Goal: Transaction & Acquisition: Purchase product/service

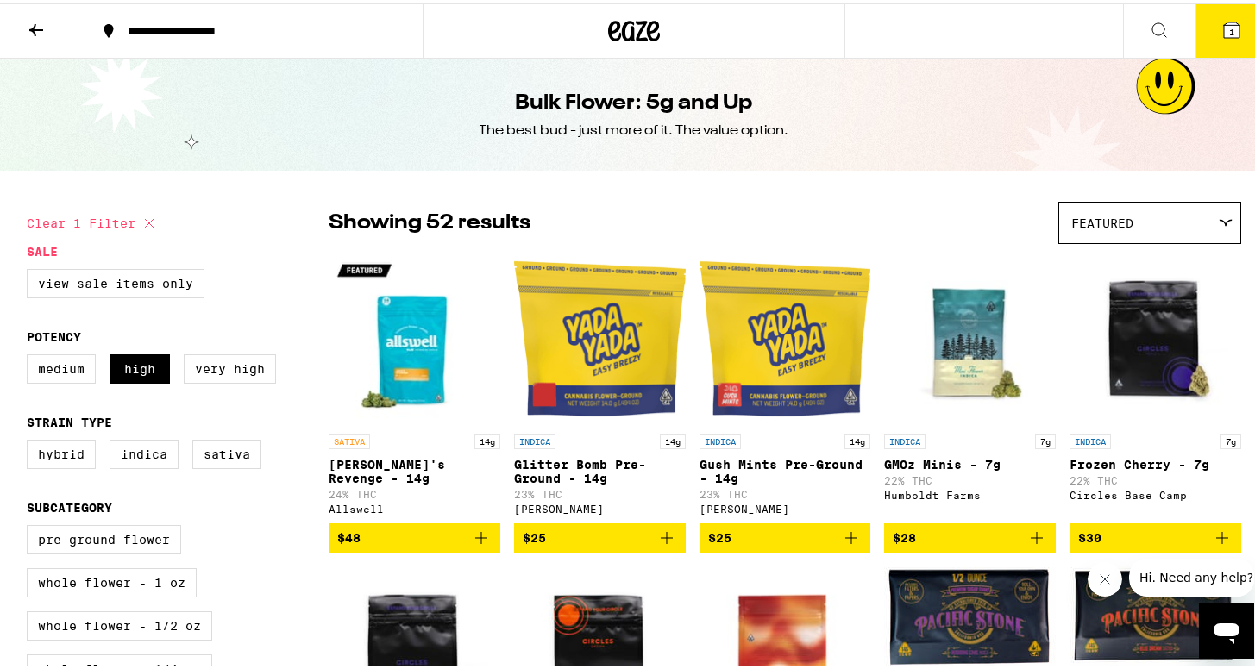
click at [33, 31] on icon at bounding box center [36, 26] width 21 height 21
click at [38, 7] on button at bounding box center [36, 28] width 72 height 54
click at [35, 31] on icon at bounding box center [36, 27] width 14 height 12
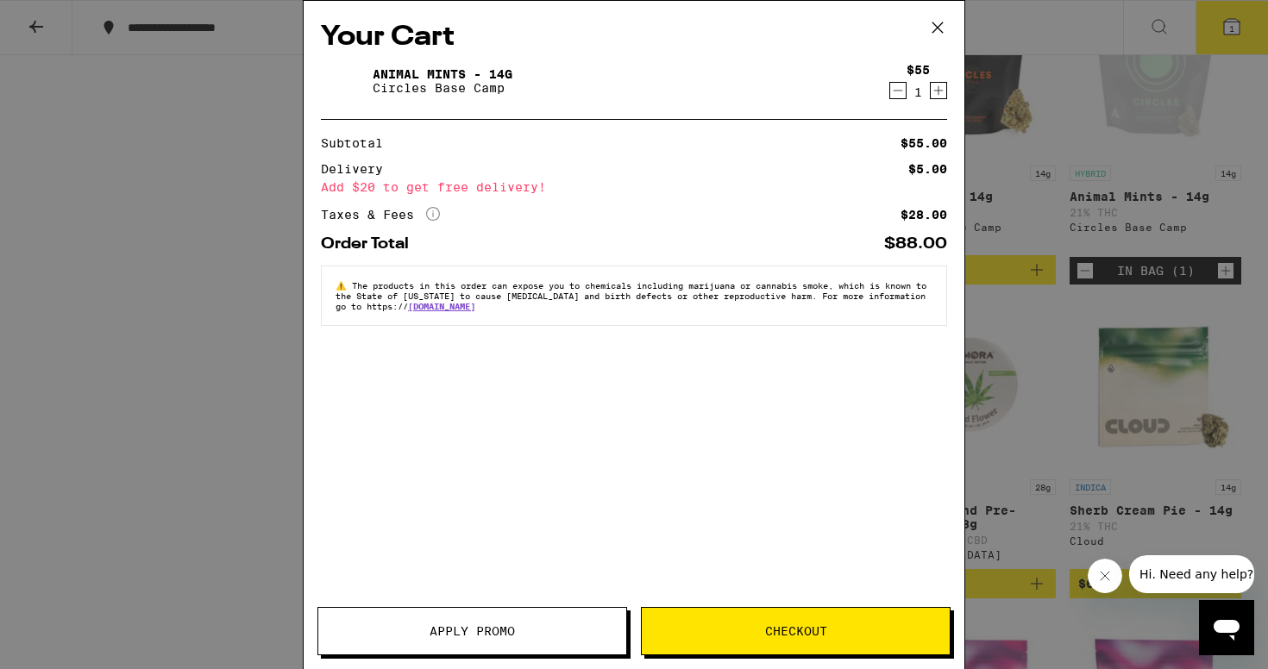
click at [932, 32] on icon at bounding box center [937, 27] width 10 height 10
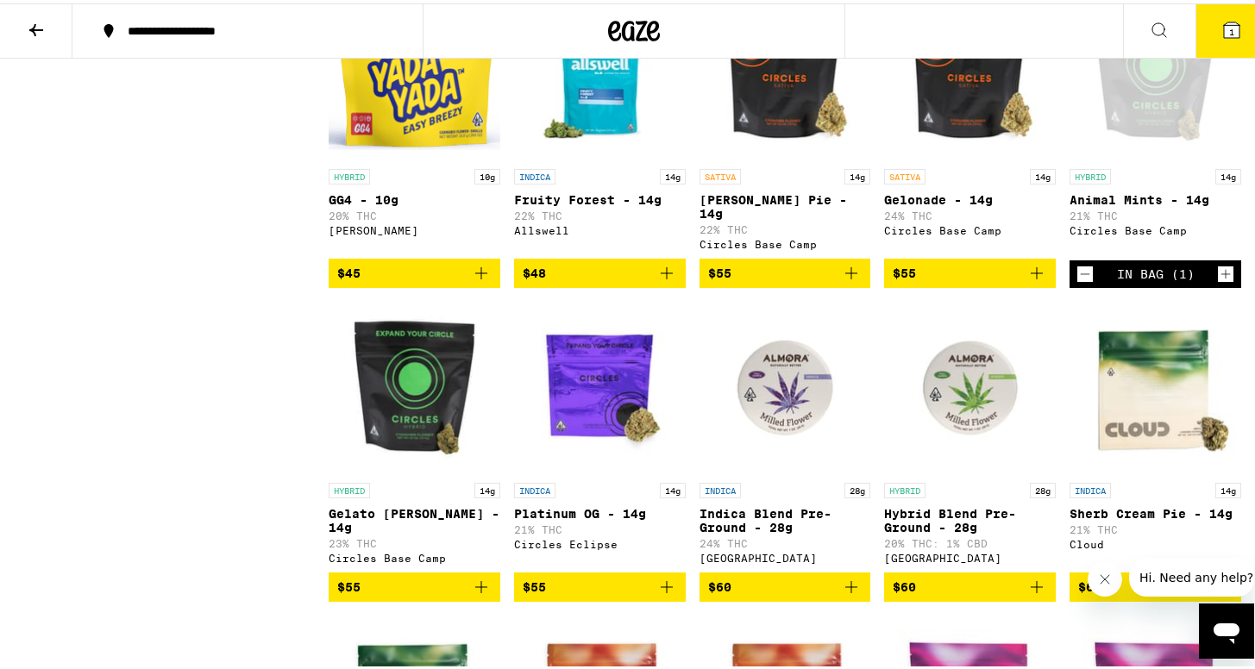
click at [41, 17] on icon at bounding box center [36, 26] width 21 height 21
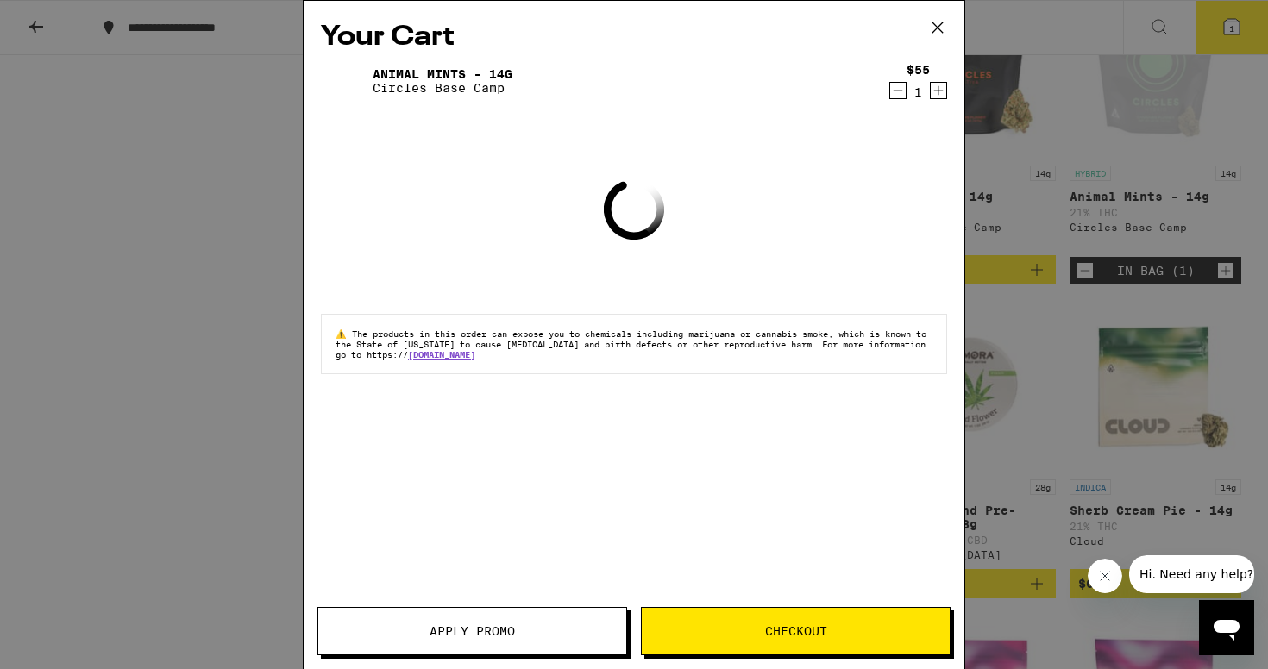
click at [931, 29] on icon at bounding box center [938, 28] width 26 height 26
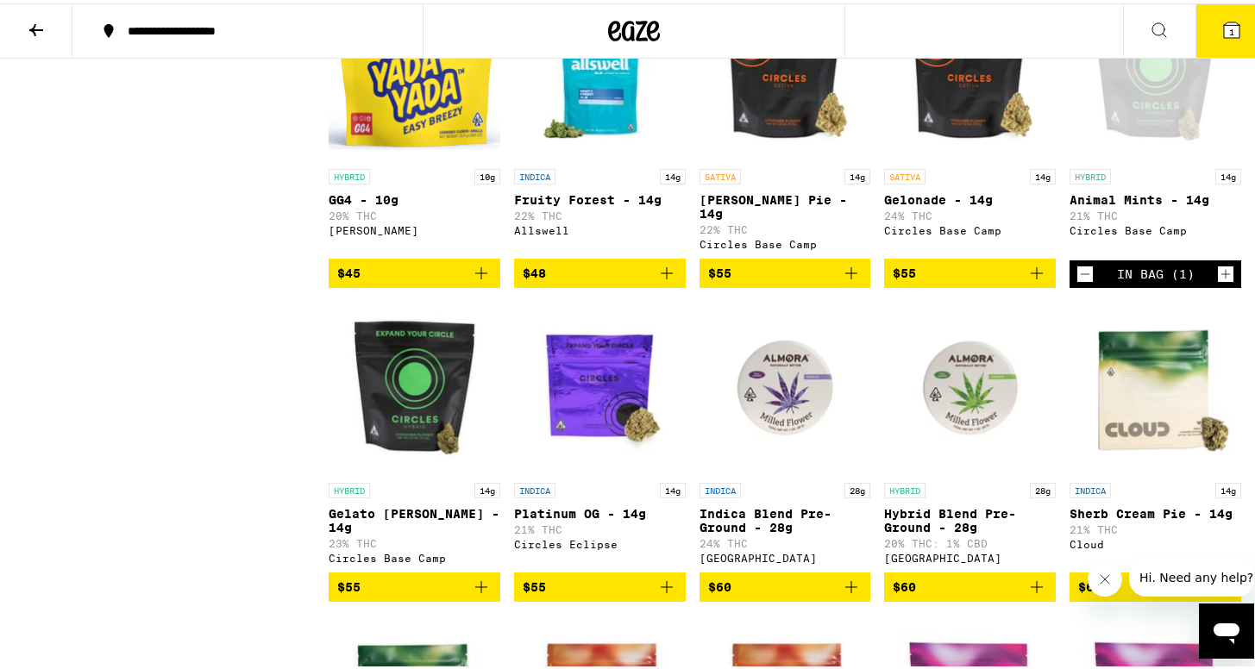
click at [625, 27] on icon at bounding box center [635, 27] width 26 height 21
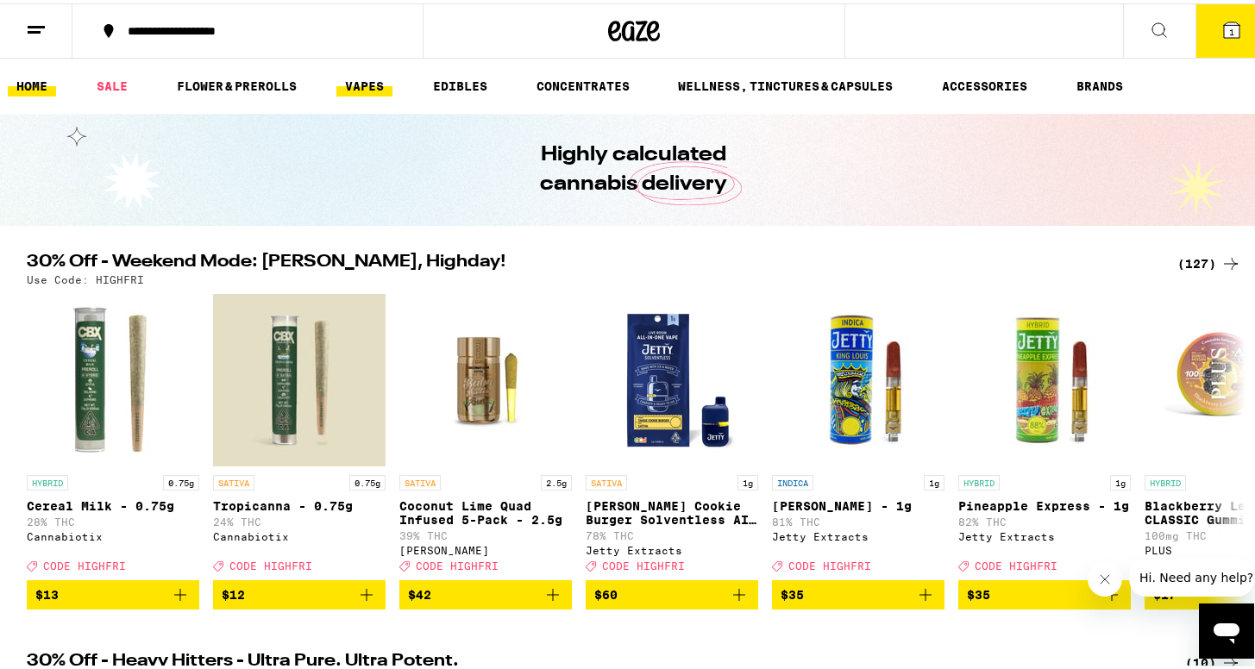
click at [374, 85] on link "VAPES" at bounding box center [364, 82] width 56 height 21
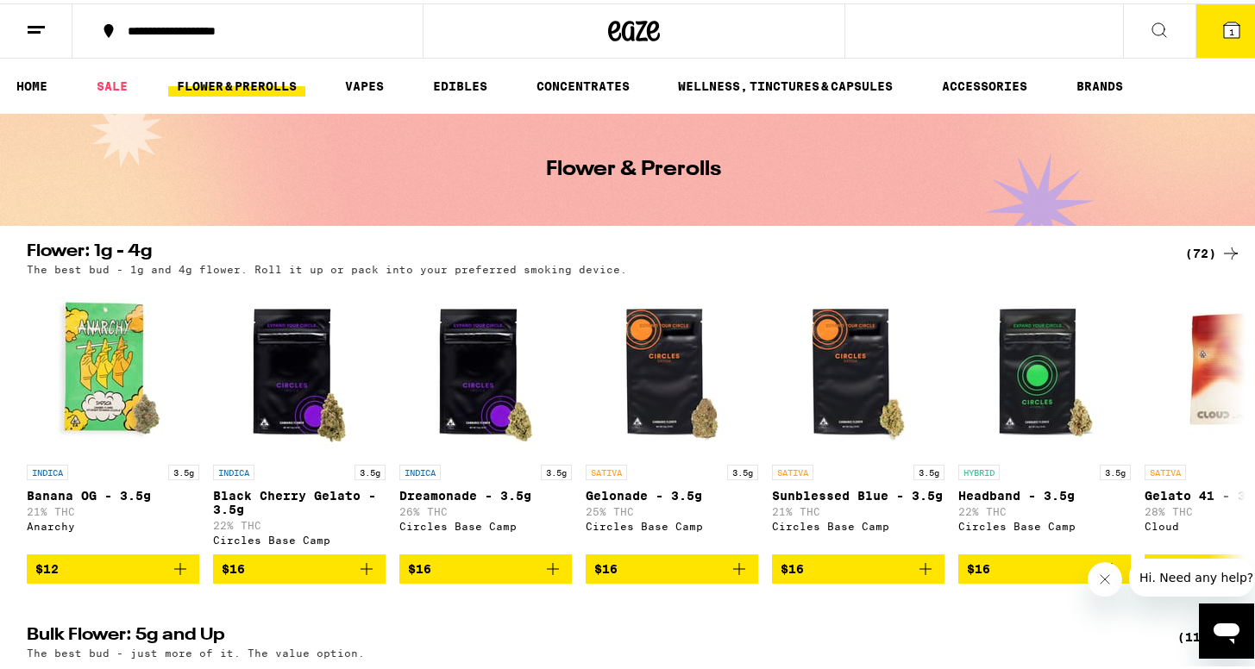
click at [253, 87] on link "FLOWER & PREROLLS" at bounding box center [236, 82] width 137 height 21
click at [122, 78] on link "SALE" at bounding box center [112, 82] width 48 height 21
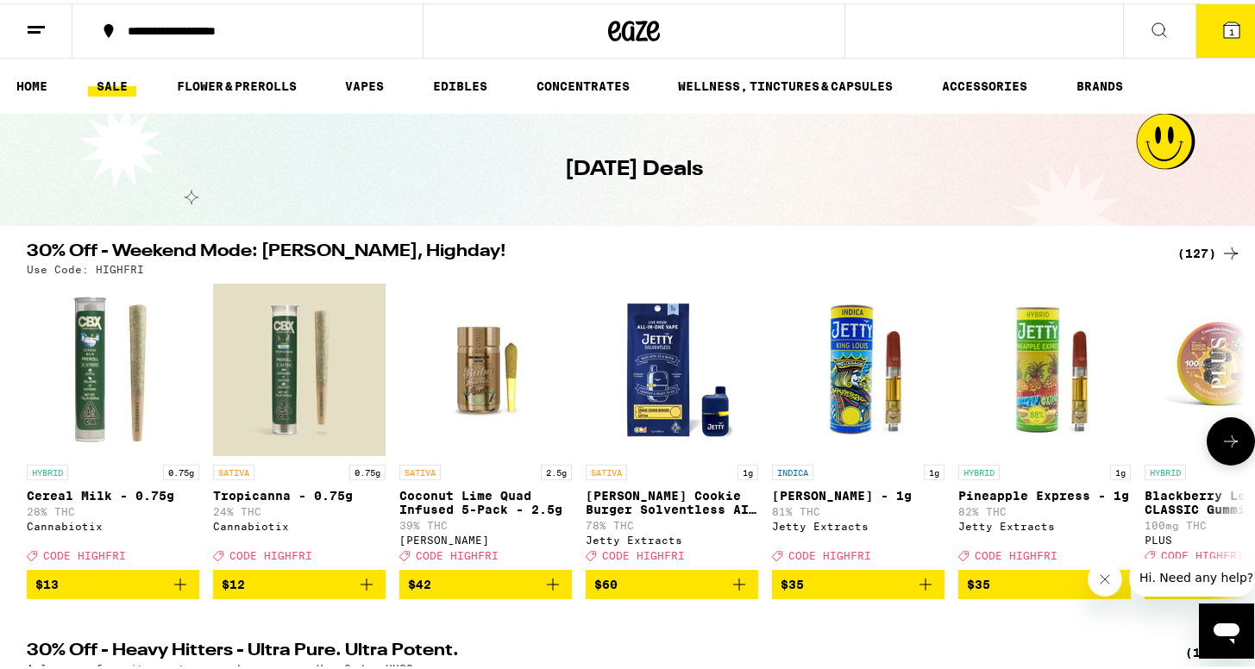
click at [177, 592] on icon "Add to bag" at bounding box center [180, 581] width 21 height 21
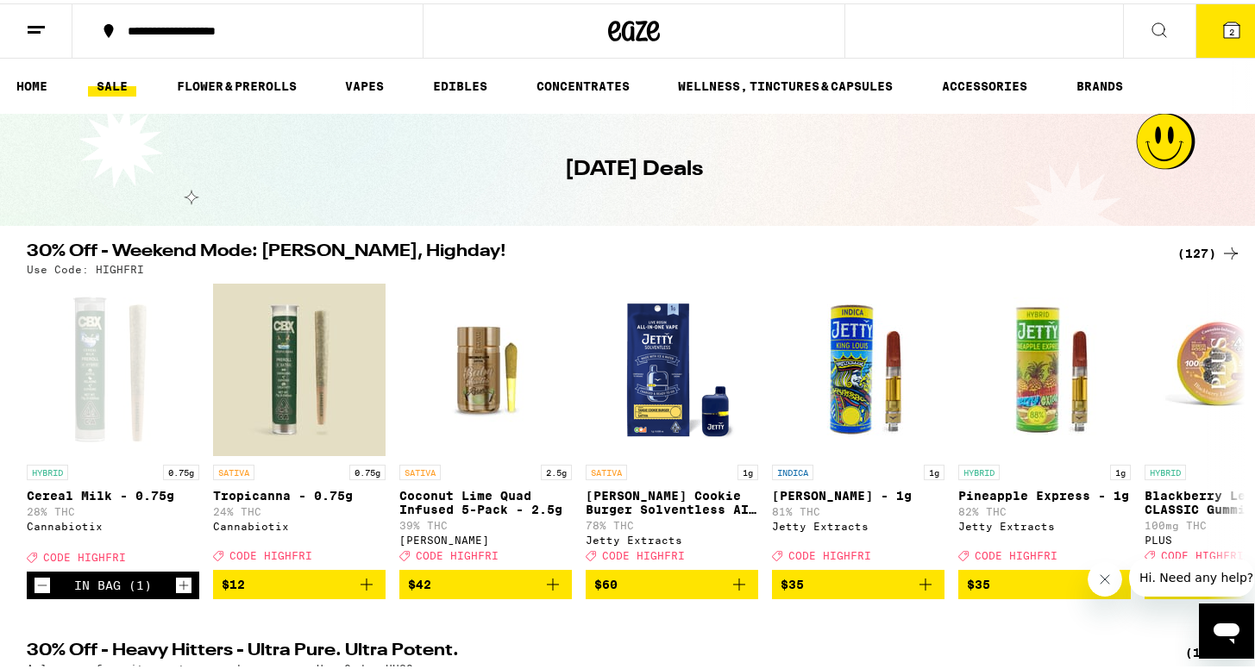
click at [1224, 31] on icon at bounding box center [1232, 27] width 16 height 16
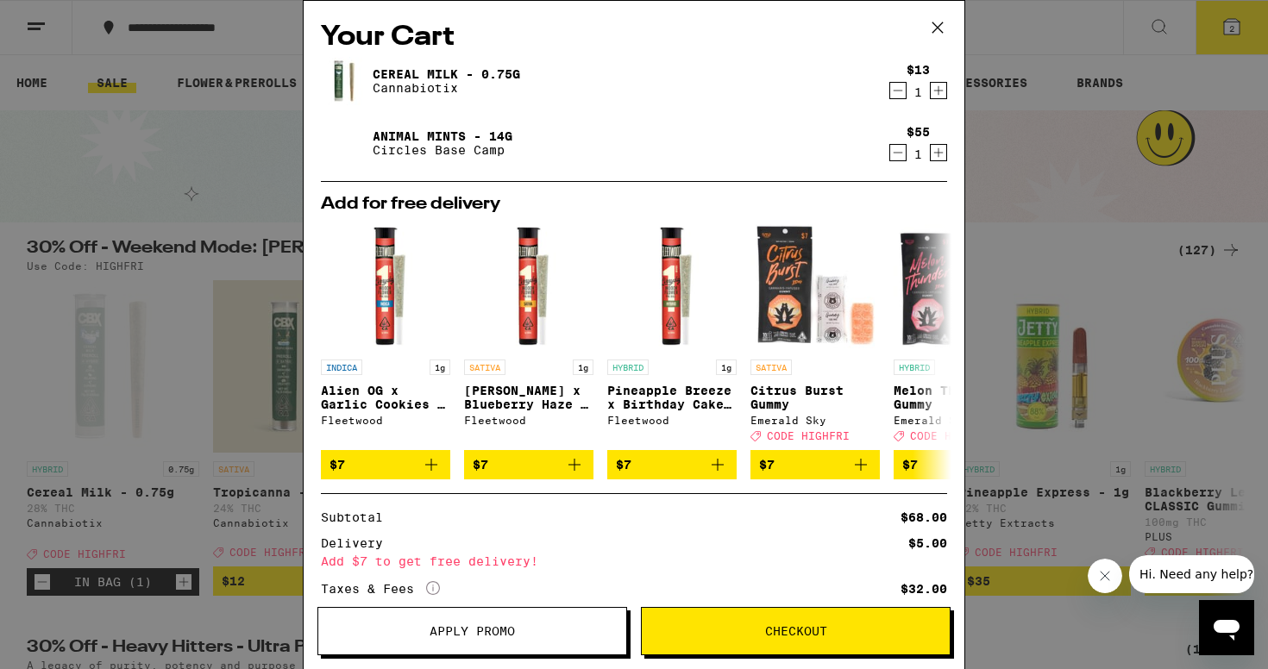
click at [935, 23] on icon at bounding box center [938, 28] width 26 height 26
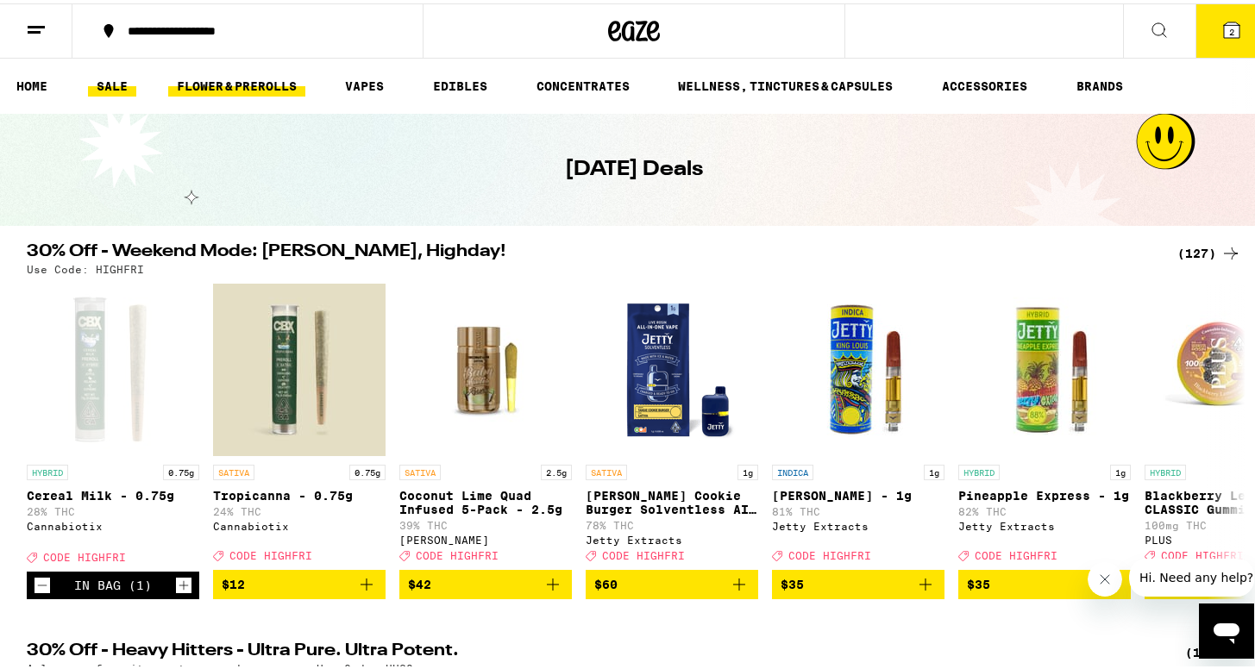
click at [229, 81] on link "FLOWER & PREROLLS" at bounding box center [236, 82] width 137 height 21
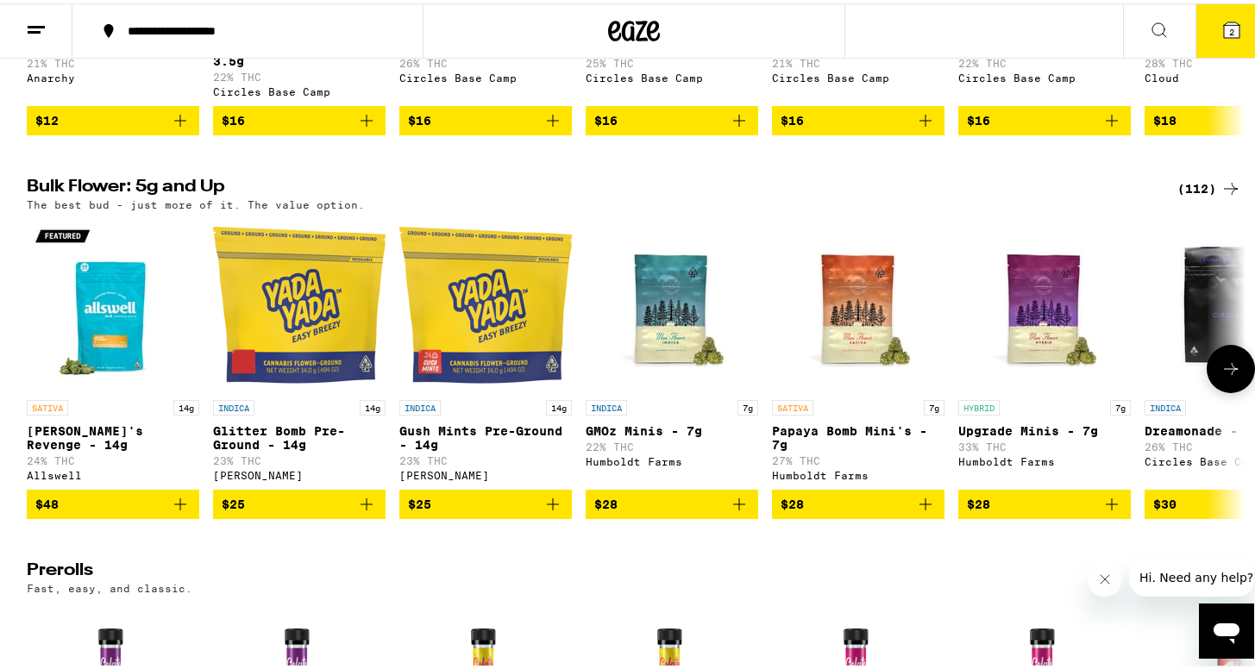
scroll to position [450, 0]
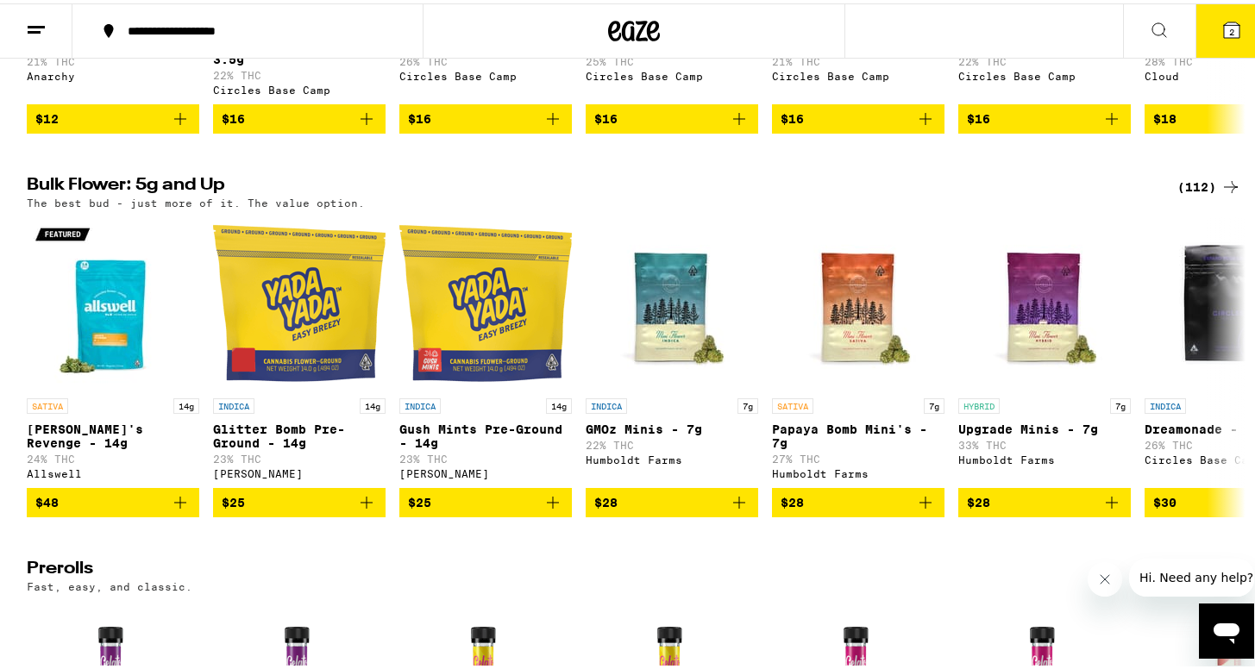
click at [1200, 194] on div "(112)" at bounding box center [1209, 183] width 64 height 21
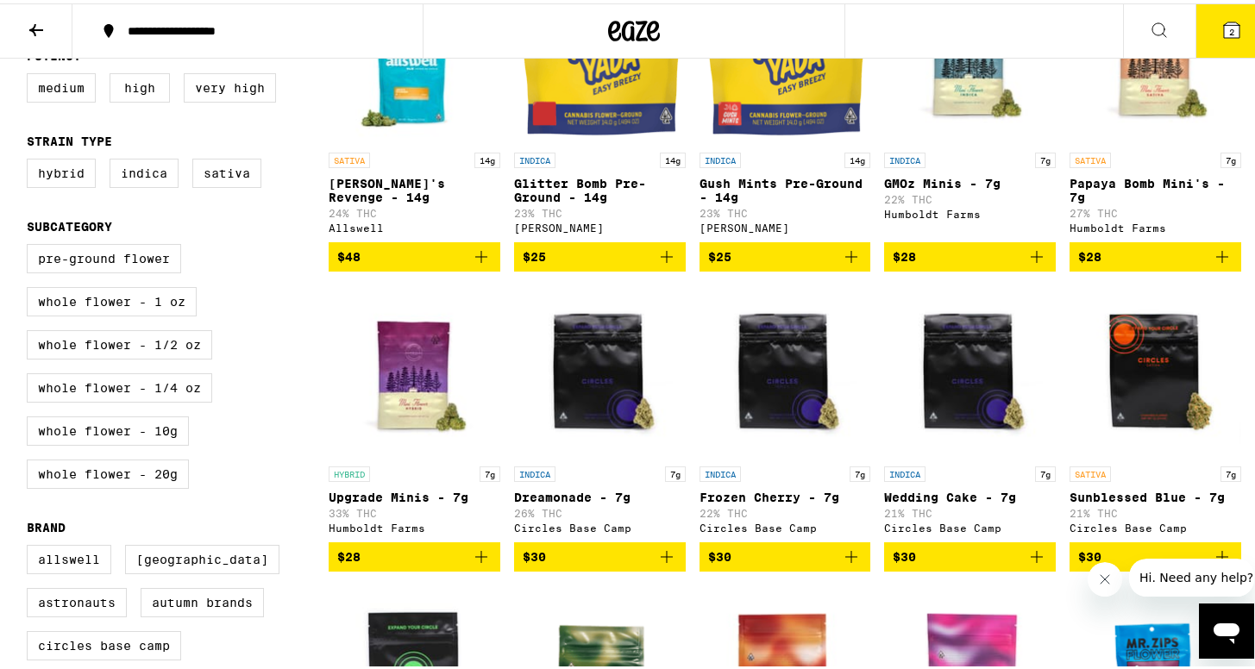
scroll to position [288, 0]
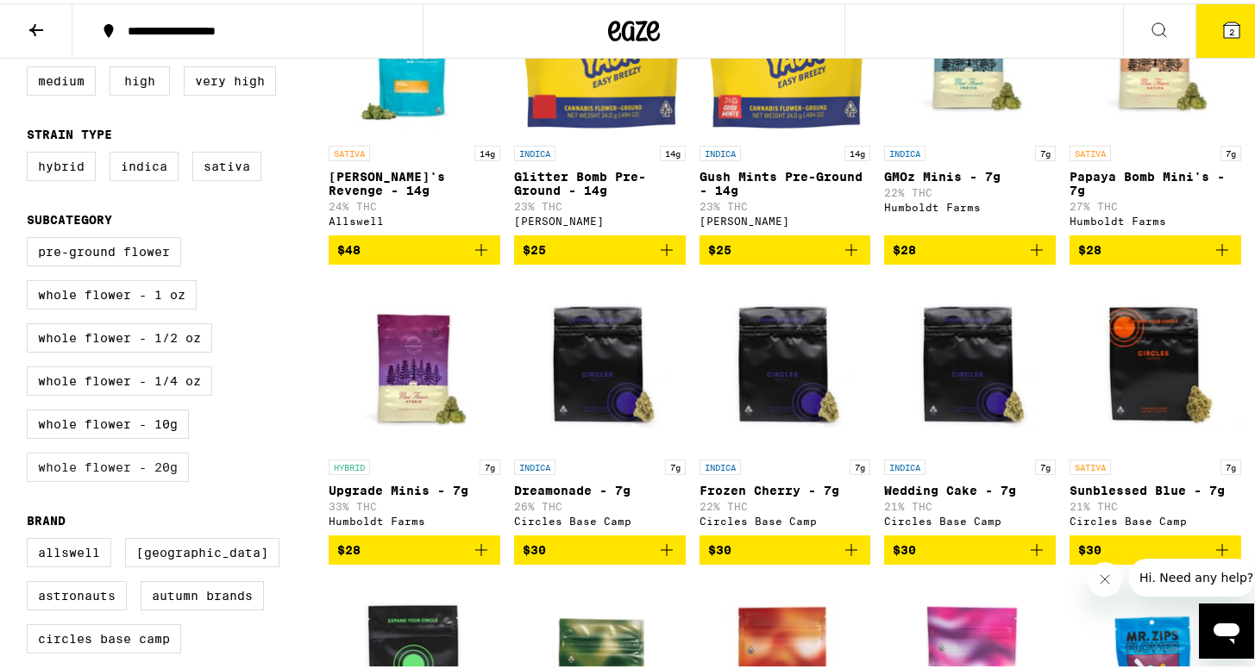
click at [156, 479] on label "Whole Flower - 20g" at bounding box center [108, 463] width 162 height 29
click at [31, 237] on input "Whole Flower - 20g" at bounding box center [30, 236] width 1 height 1
checkbox input "true"
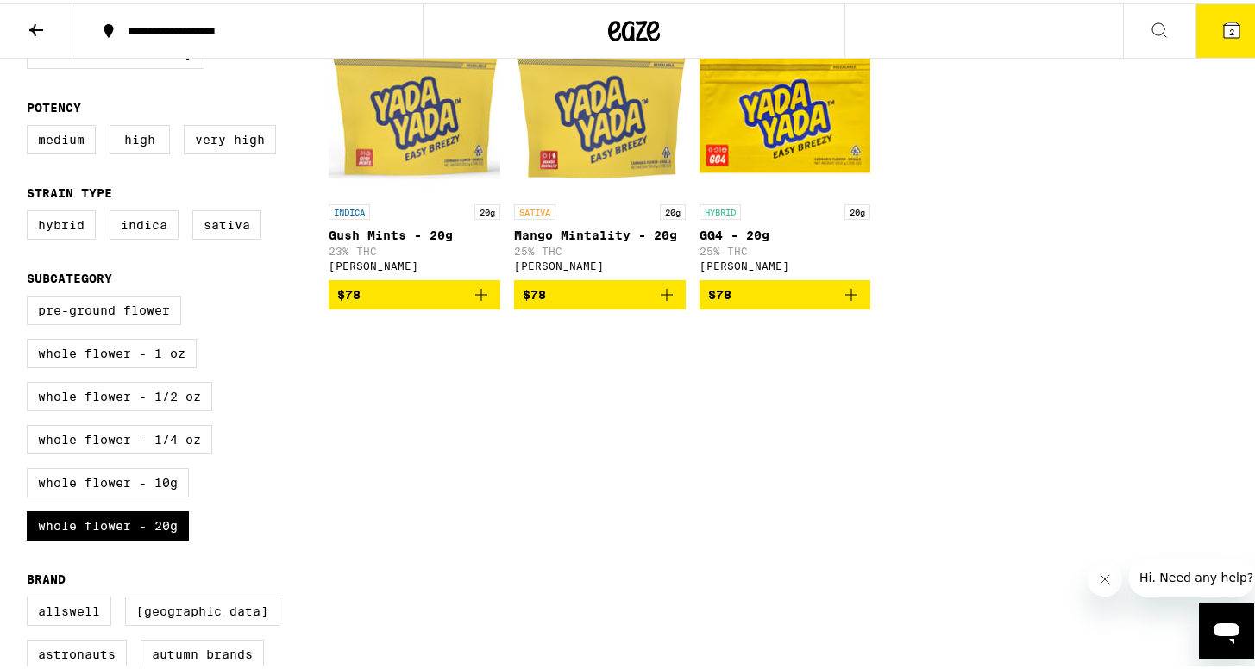
scroll to position [228, 0]
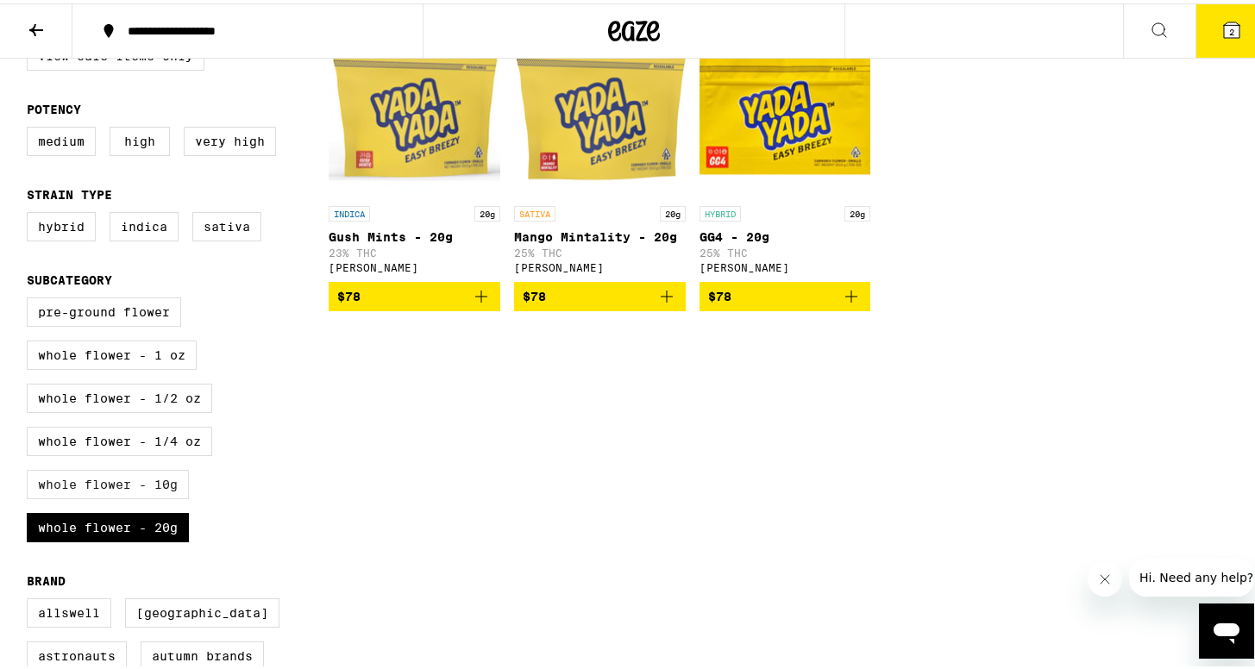
click at [128, 496] on label "Whole Flower - 10g" at bounding box center [108, 481] width 162 height 29
click at [31, 298] on input "Whole Flower - 10g" at bounding box center [30, 297] width 1 height 1
checkbox input "true"
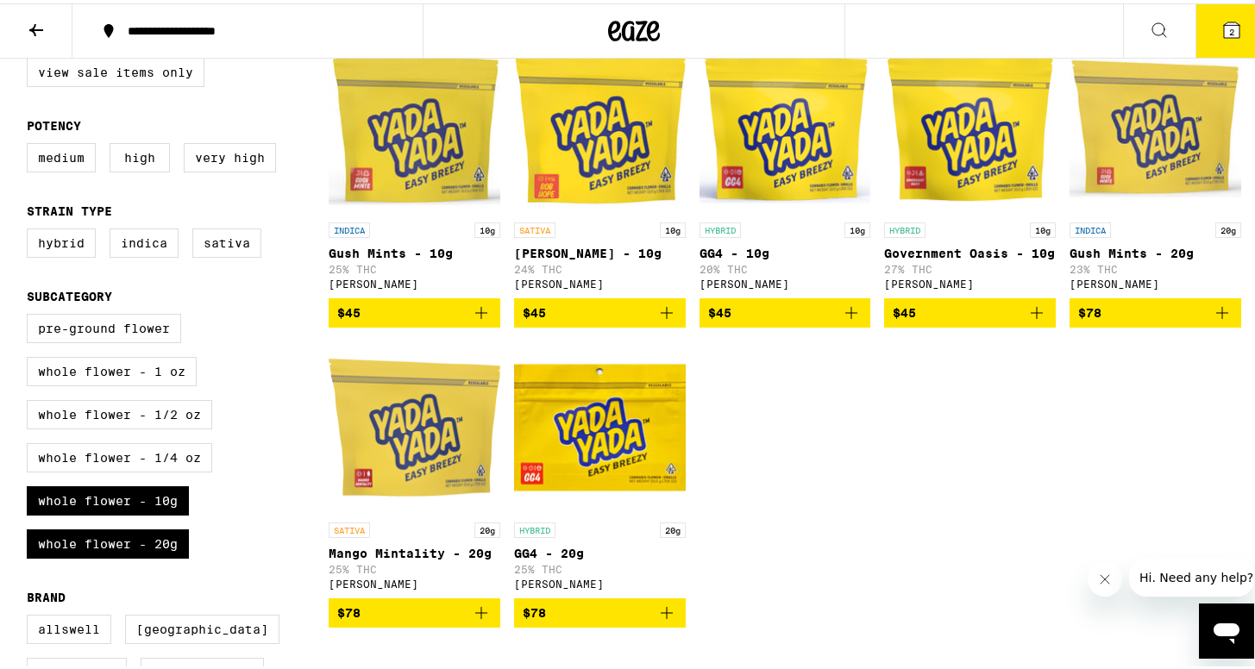
scroll to position [224, 0]
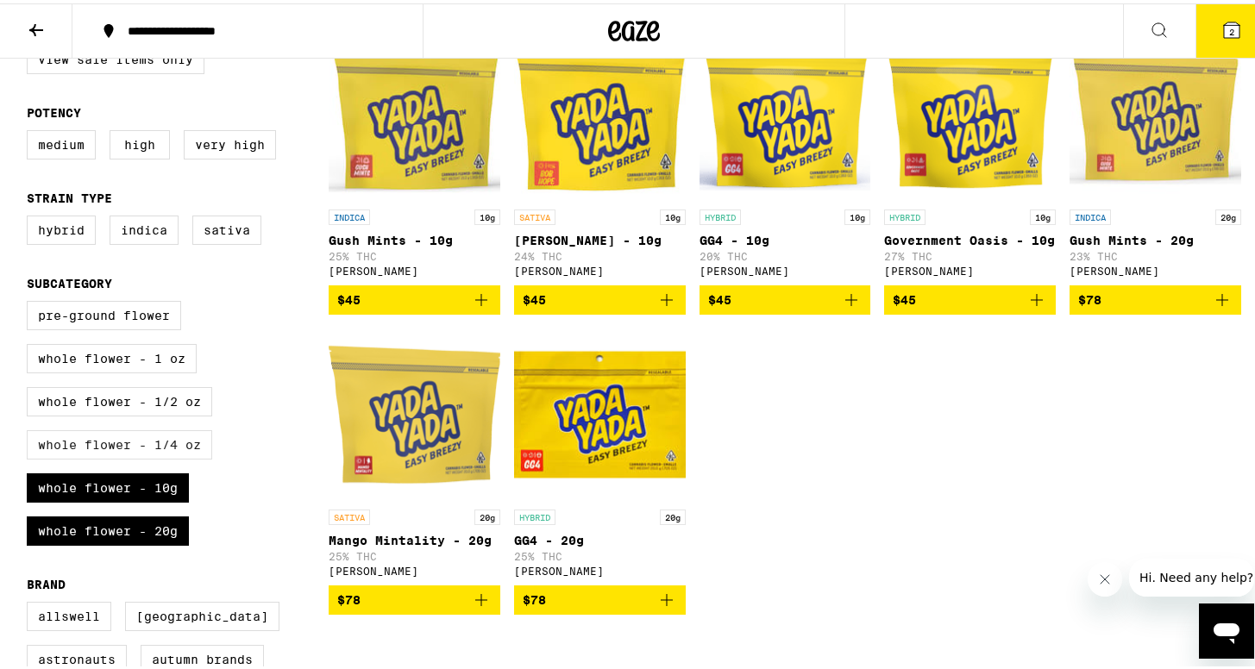
click at [184, 456] on label "Whole Flower - 1/4 oz" at bounding box center [119, 441] width 185 height 29
click at [31, 301] on input "Whole Flower - 1/4 oz" at bounding box center [30, 300] width 1 height 1
checkbox input "true"
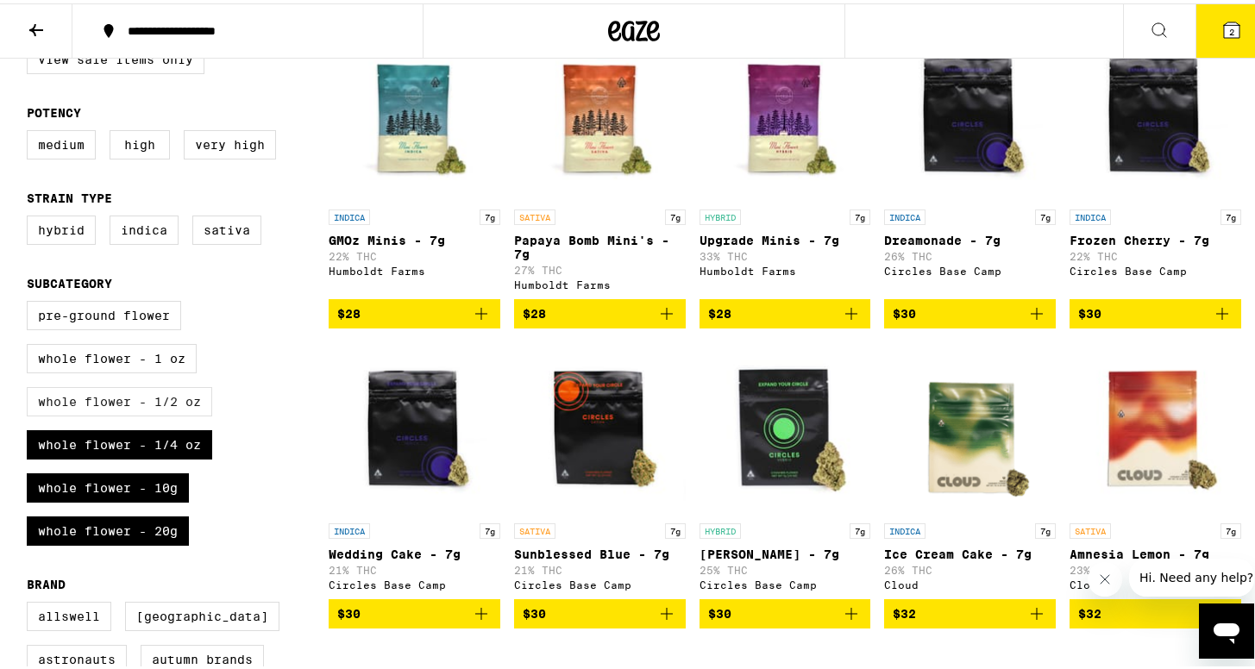
click at [179, 413] on label "Whole Flower - 1/2 oz" at bounding box center [119, 398] width 185 height 29
click at [31, 301] on input "Whole Flower - 1/2 oz" at bounding box center [30, 300] width 1 height 1
checkbox input "true"
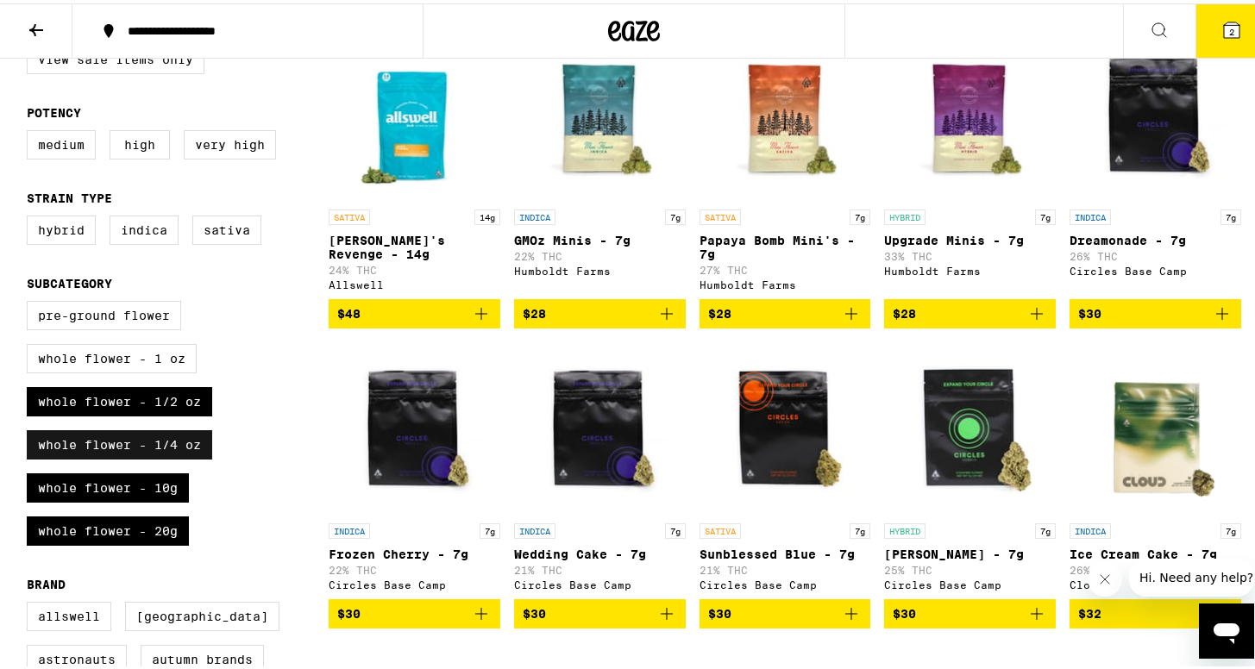
click at [179, 456] on label "Whole Flower - 1/4 oz" at bounding box center [119, 441] width 185 height 29
click at [31, 301] on input "Whole Flower - 1/4 oz" at bounding box center [30, 300] width 1 height 1
checkbox input "false"
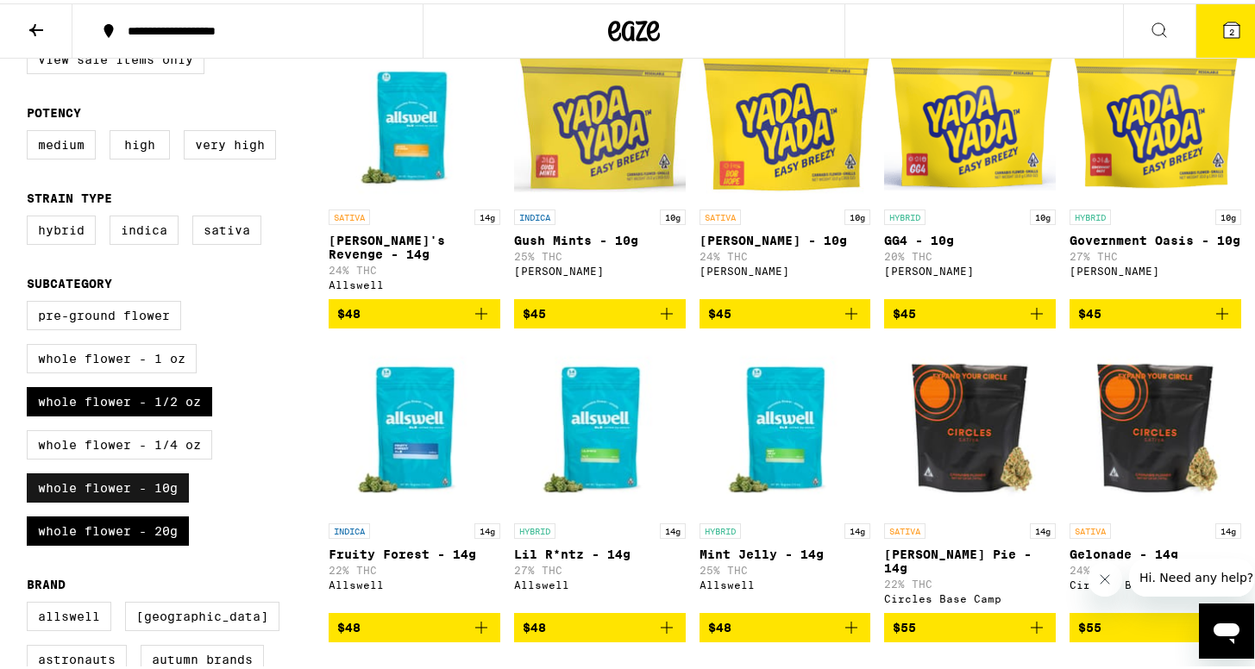
click at [160, 497] on label "Whole Flower - 10g" at bounding box center [108, 484] width 162 height 29
click at [31, 301] on input "Whole Flower - 10g" at bounding box center [30, 300] width 1 height 1
checkbox input "false"
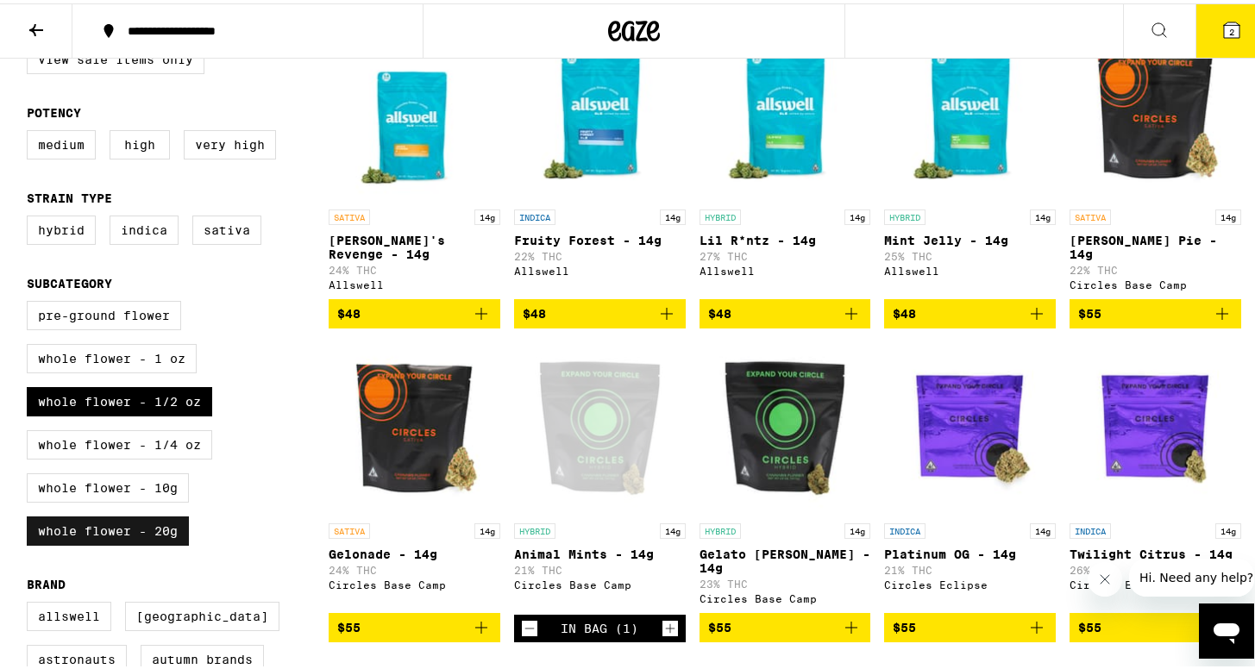
click at [162, 543] on label "Whole Flower - 20g" at bounding box center [108, 527] width 162 height 29
click at [31, 301] on input "Whole Flower - 20g" at bounding box center [30, 300] width 1 height 1
checkbox input "false"
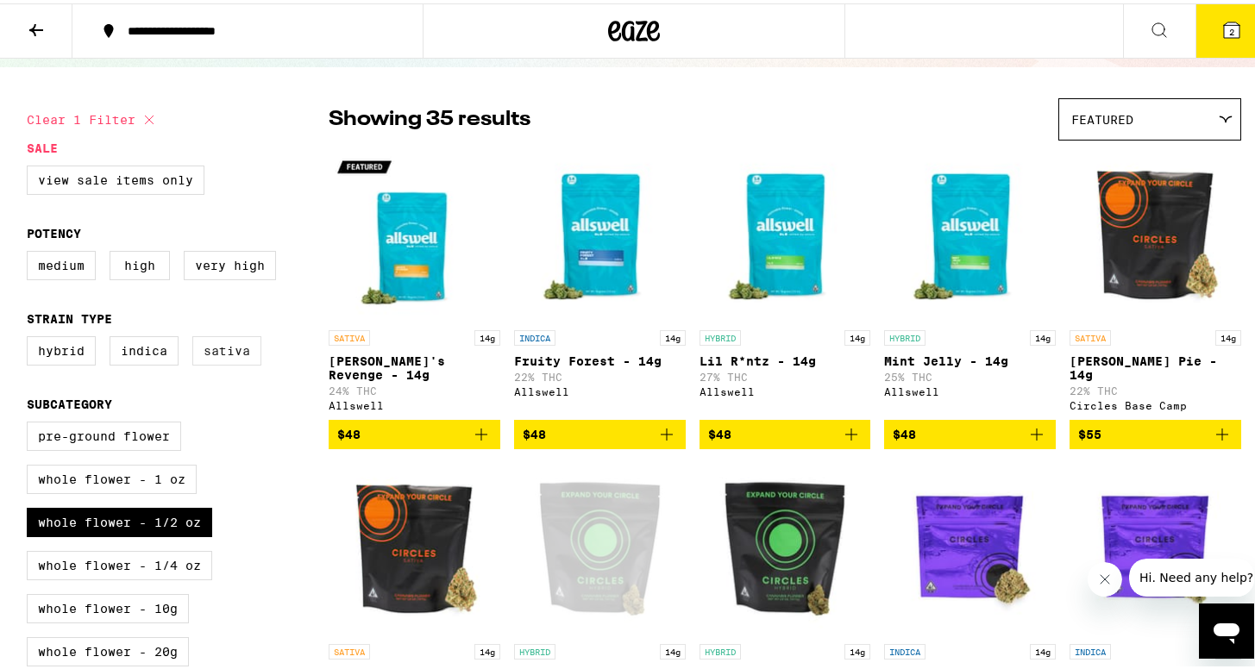
scroll to position [93, 0]
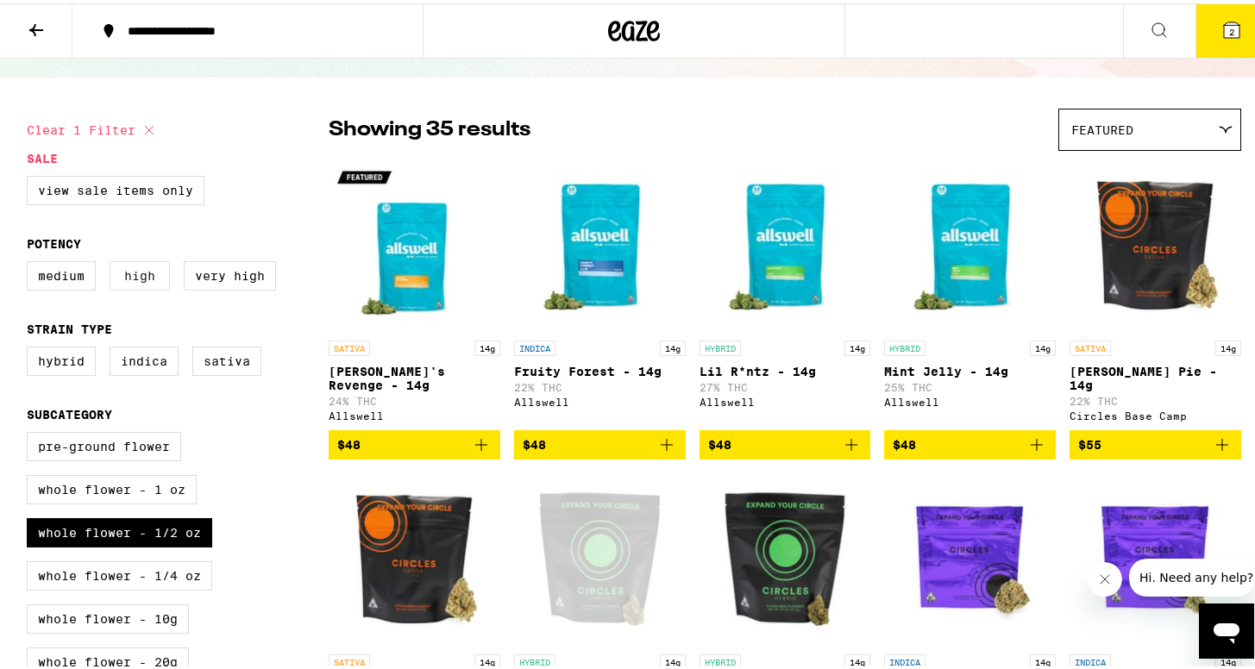
click at [142, 286] on label "High" at bounding box center [140, 272] width 60 height 29
click at [31, 261] on input "High" at bounding box center [30, 261] width 1 height 1
checkbox input "true"
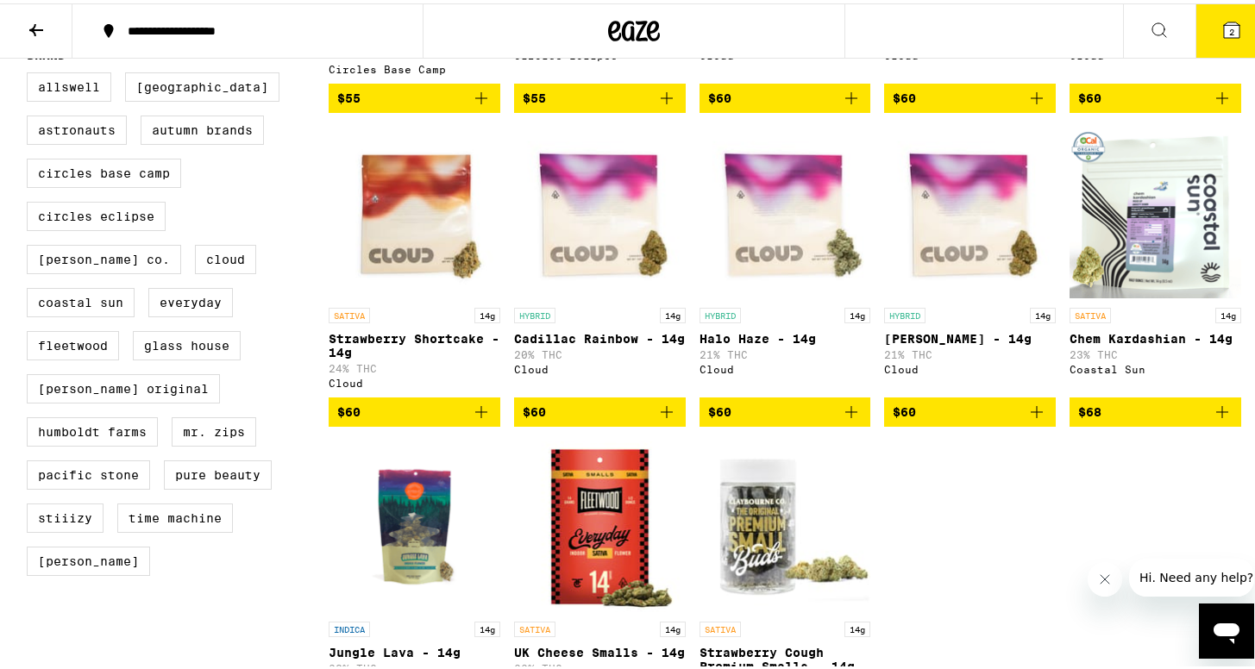
scroll to position [749, 0]
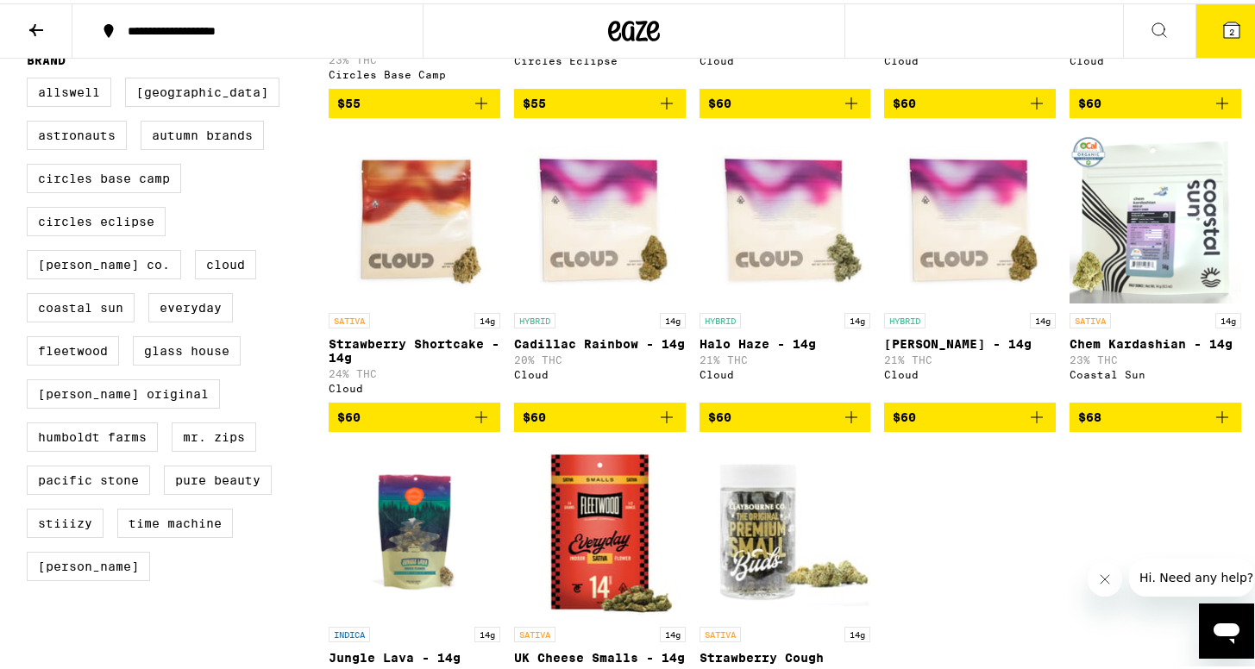
click at [973, 238] on img "Open page for Runtz - 14g from Cloud" at bounding box center [970, 215] width 172 height 173
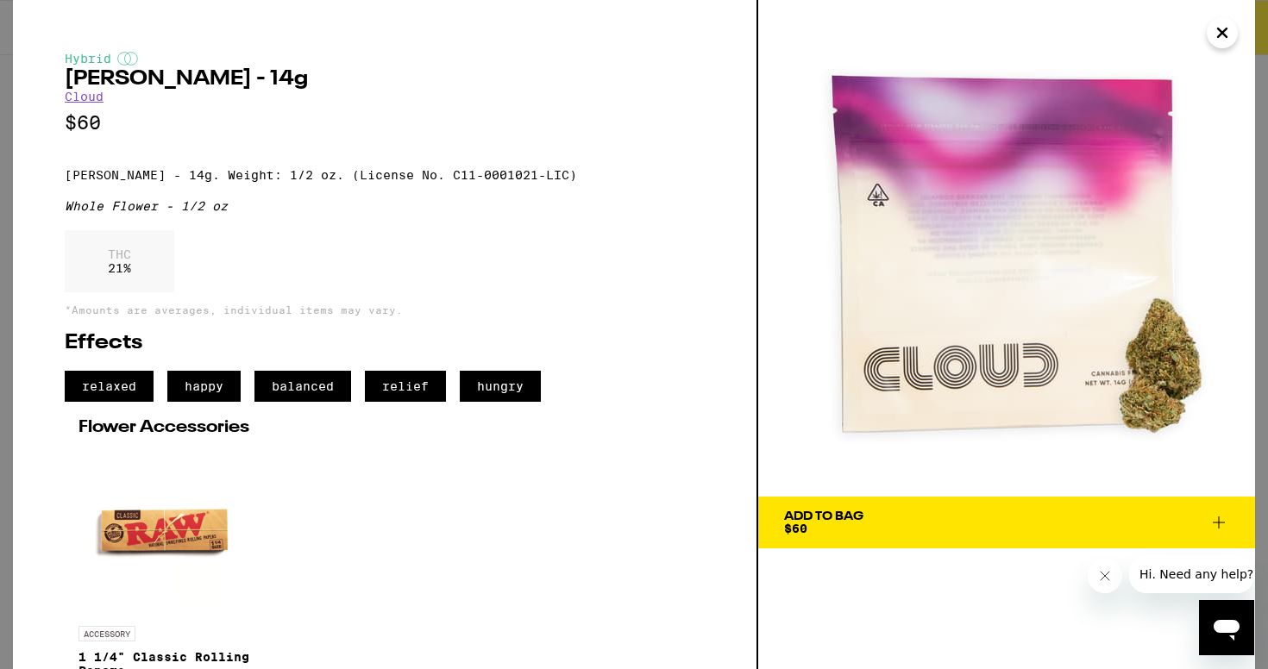
click at [1227, 35] on icon "Close" at bounding box center [1222, 33] width 21 height 26
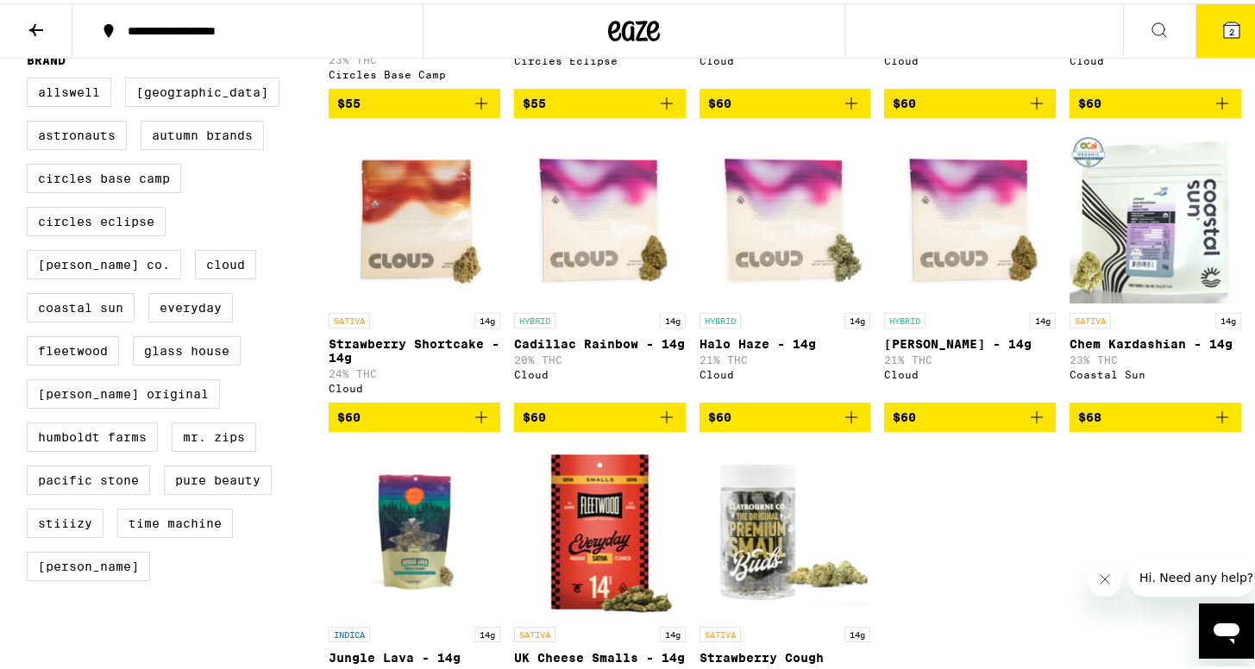
click at [476, 411] on icon "Add to bag" at bounding box center [481, 414] width 21 height 21
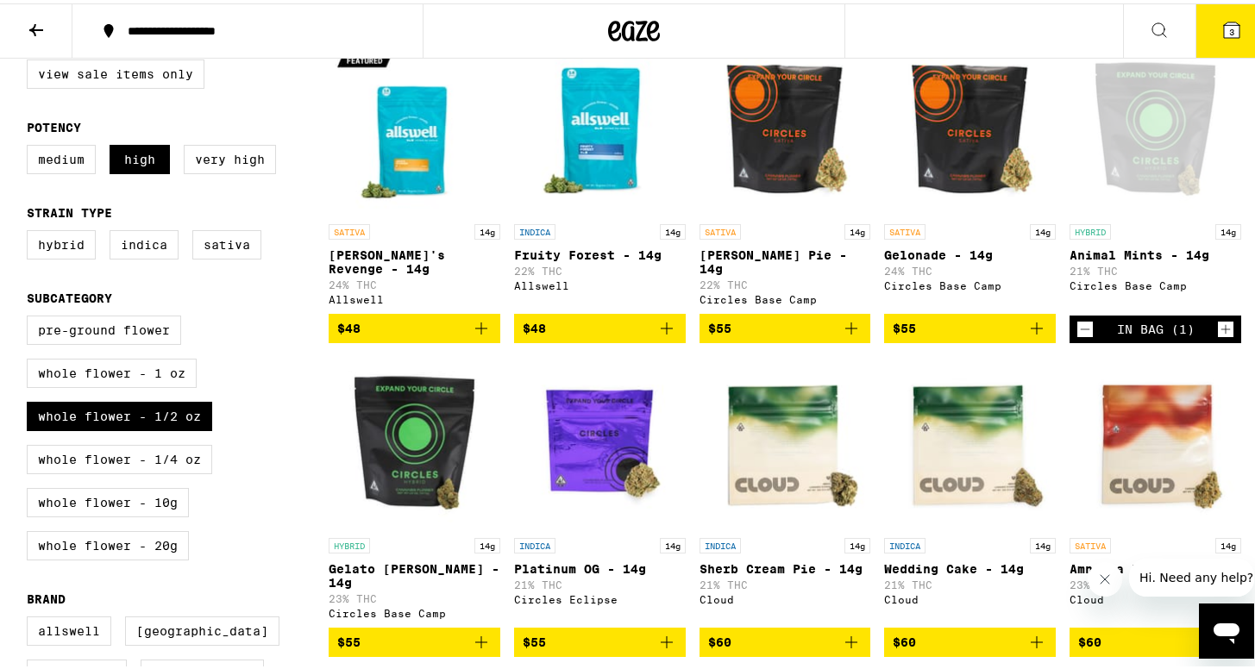
scroll to position [204, 0]
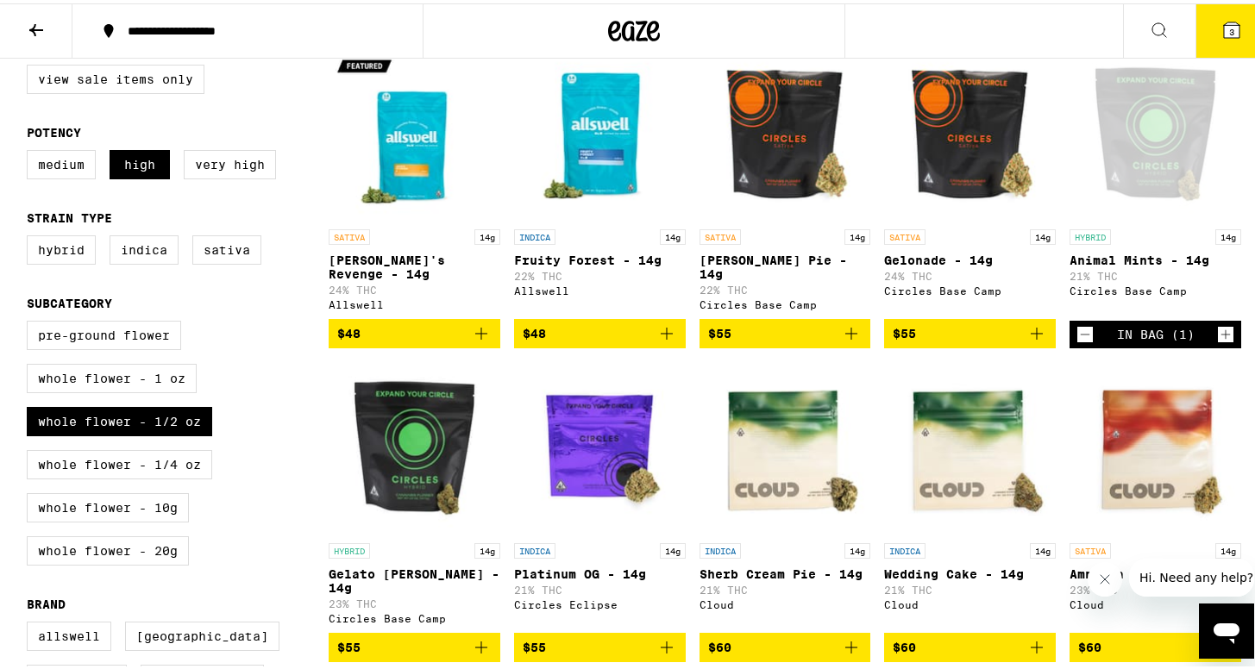
click at [1077, 324] on icon "Decrement" at bounding box center [1085, 331] width 16 height 21
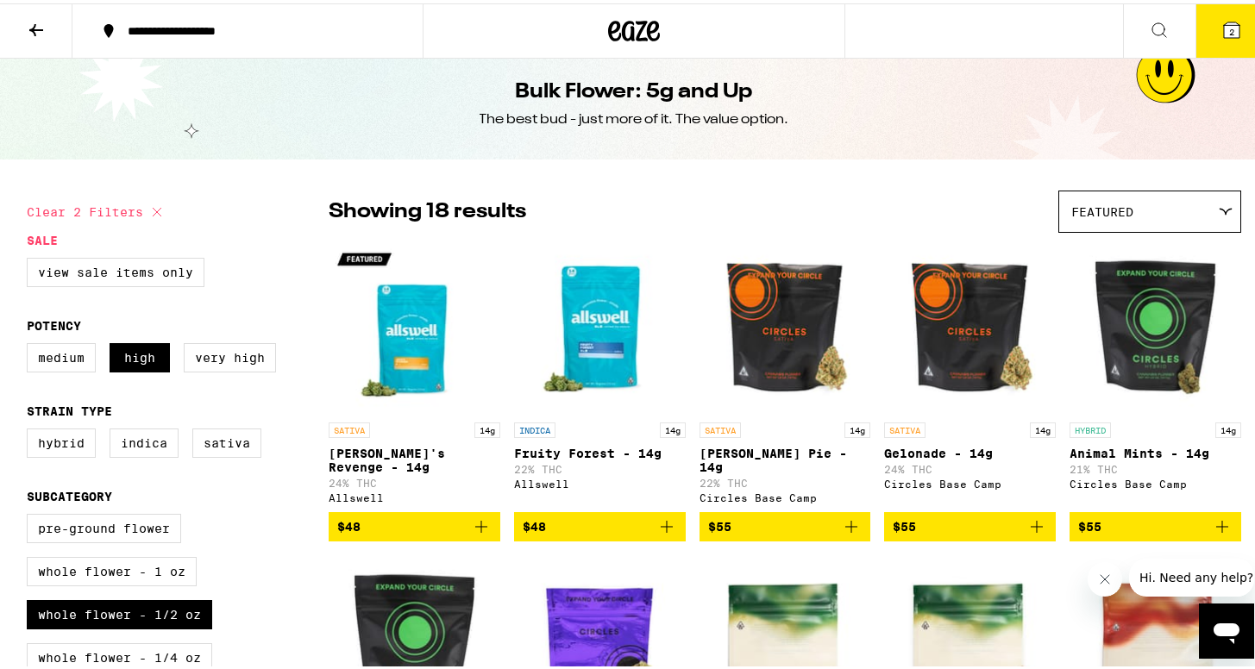
scroll to position [0, 0]
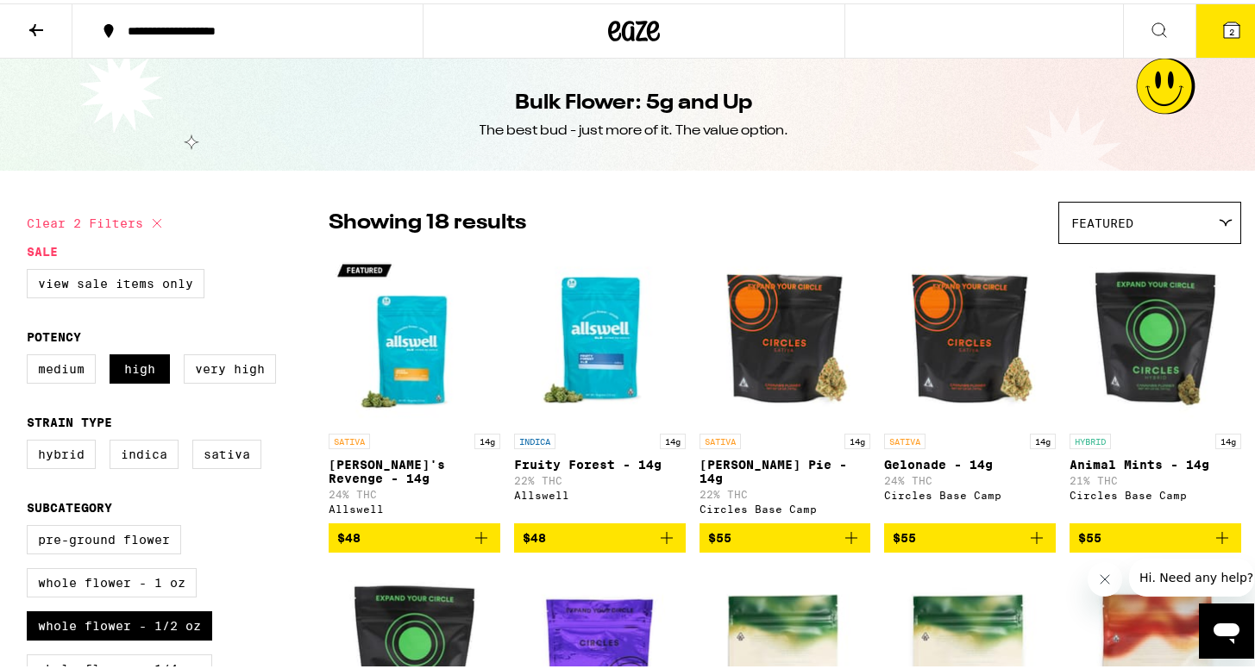
click at [35, 22] on icon at bounding box center [36, 26] width 21 height 21
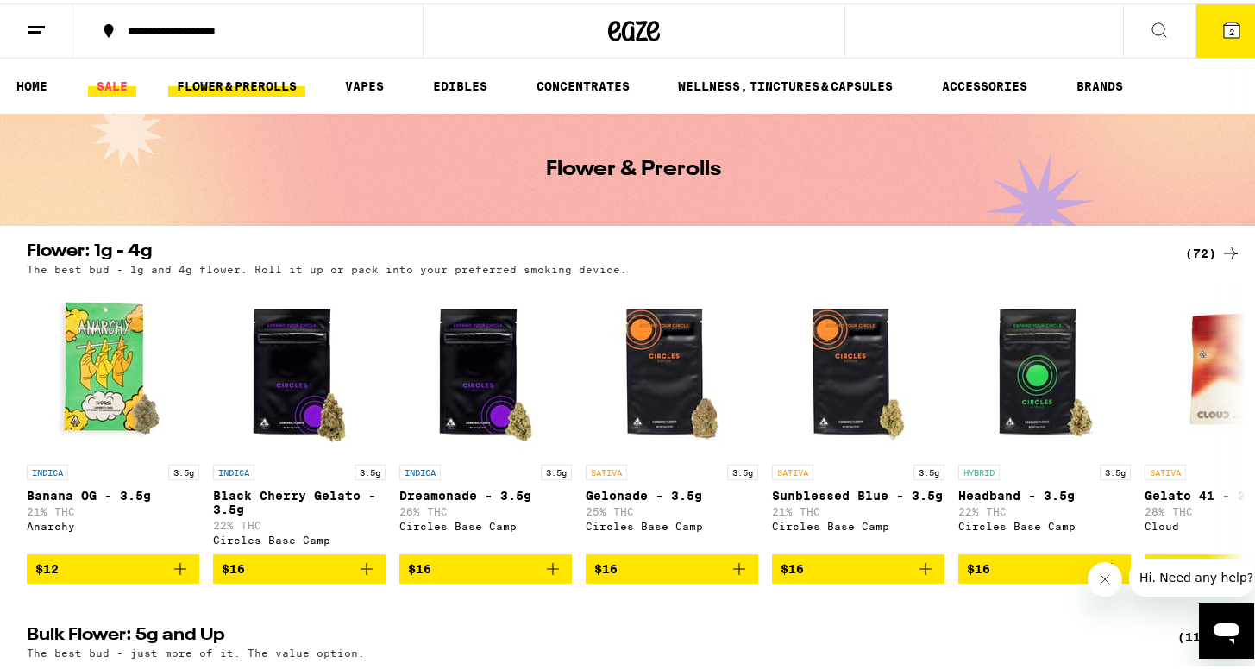
click at [128, 77] on link "SALE" at bounding box center [112, 82] width 48 height 21
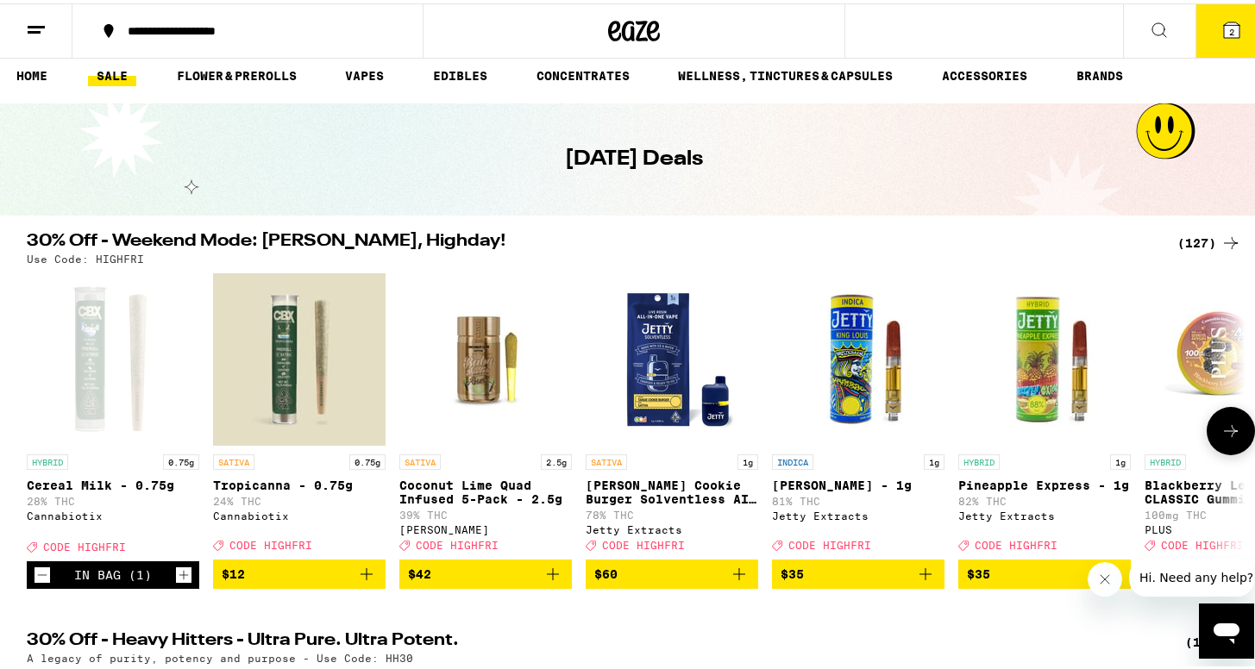
scroll to position [13, 0]
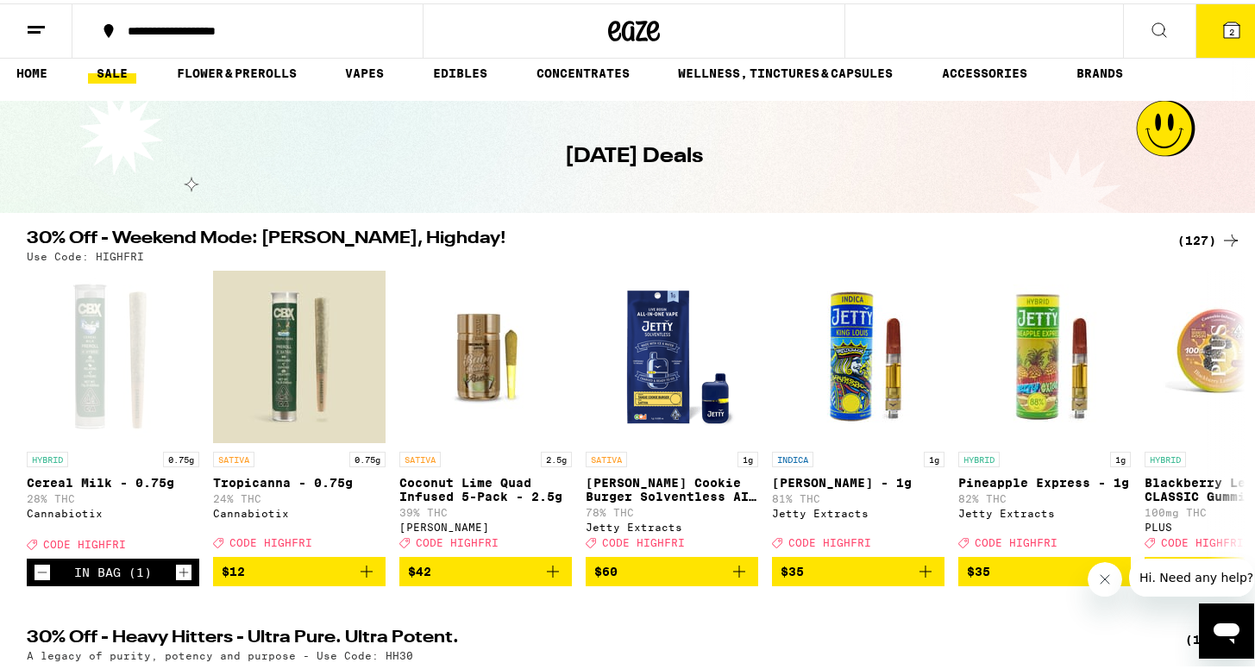
click at [1224, 28] on icon at bounding box center [1232, 27] width 16 height 16
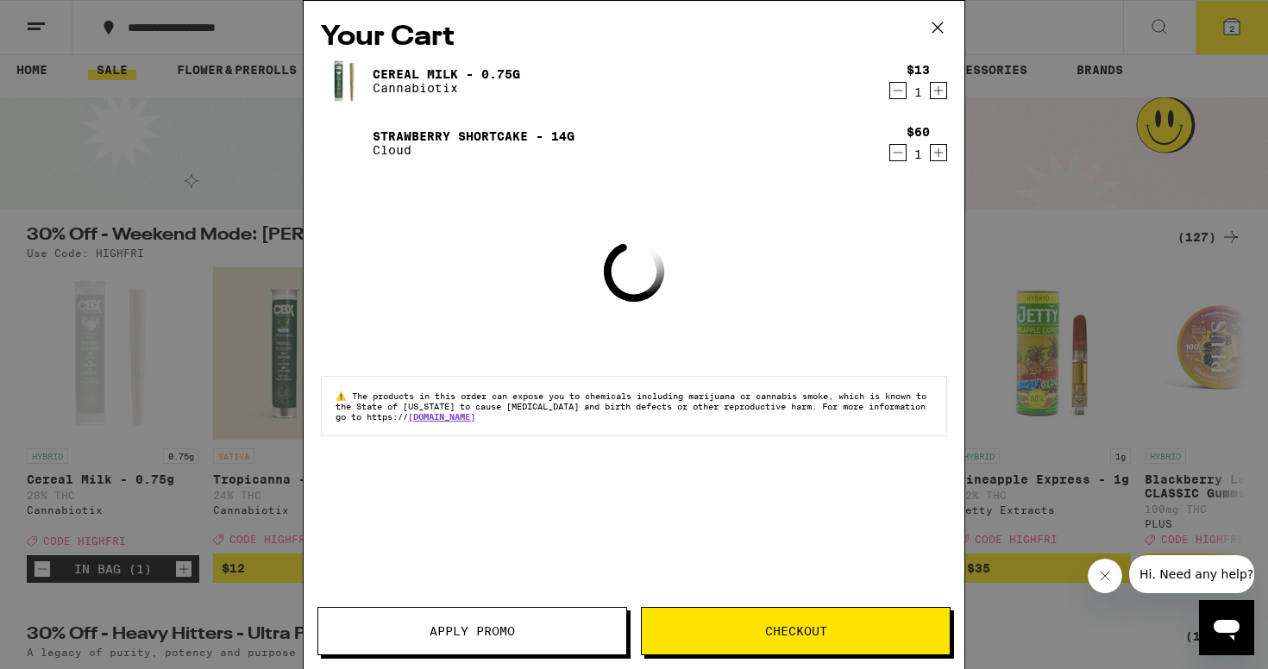
click at [503, 635] on span "Apply Promo" at bounding box center [472, 631] width 85 height 12
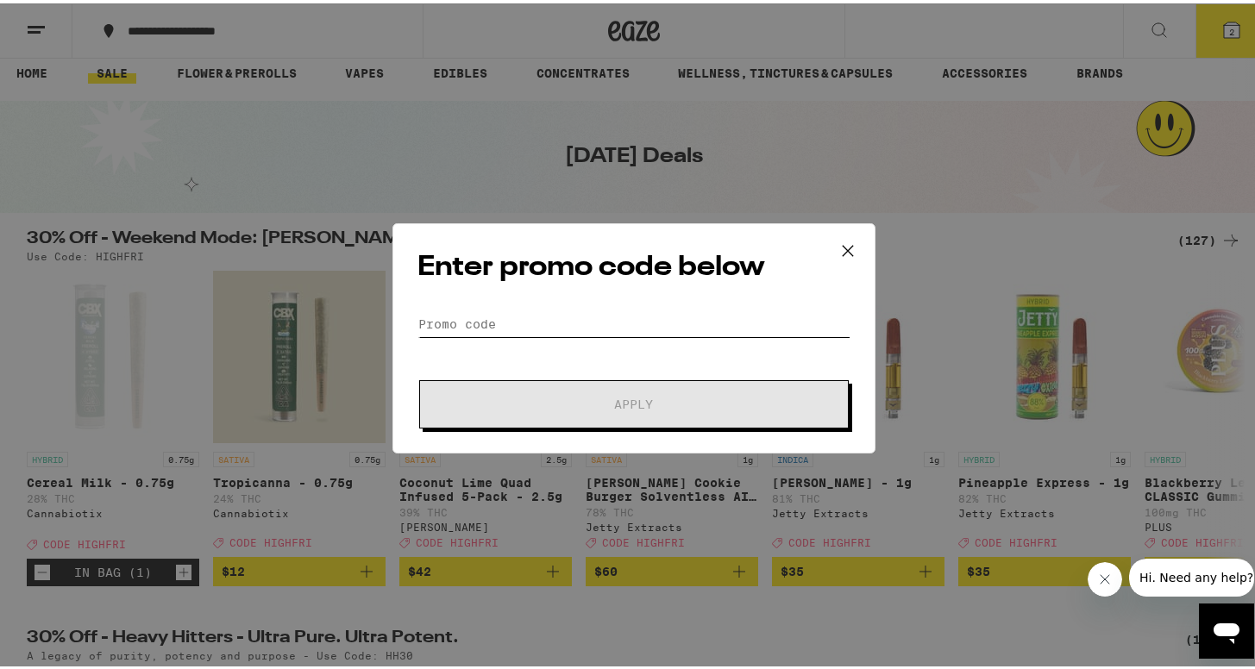
click at [533, 323] on input "Promo Code" at bounding box center [633, 321] width 433 height 26
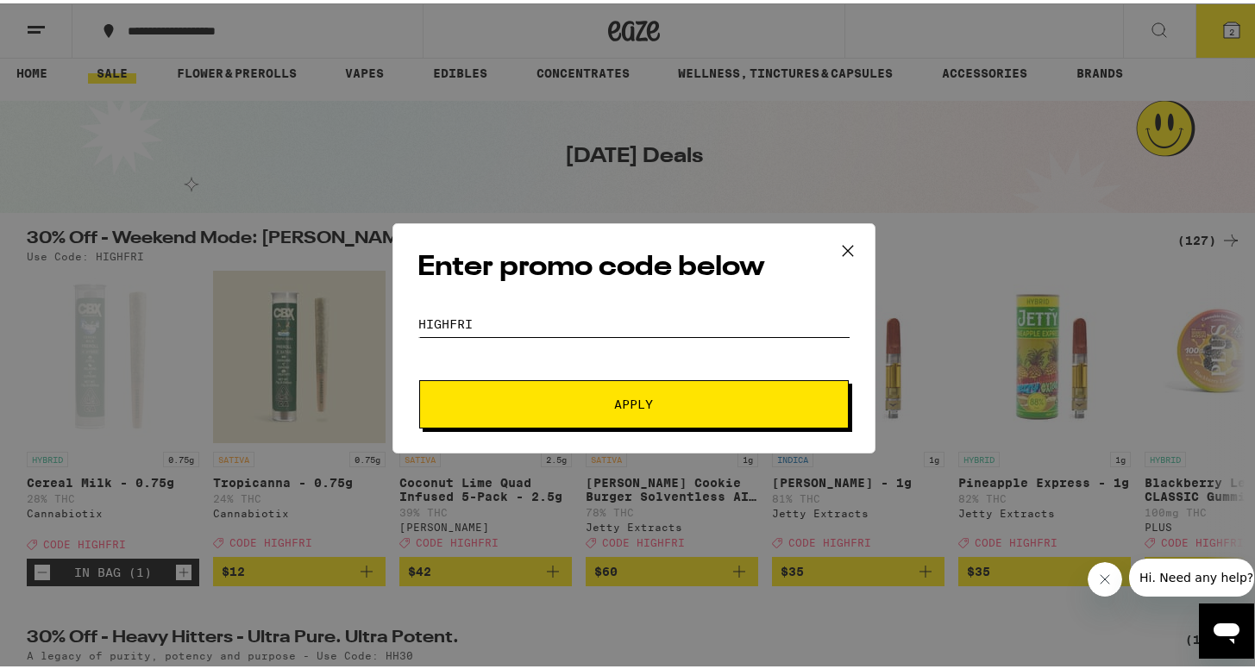
type input "highfri"
click at [584, 391] on button "Apply" at bounding box center [634, 401] width 430 height 48
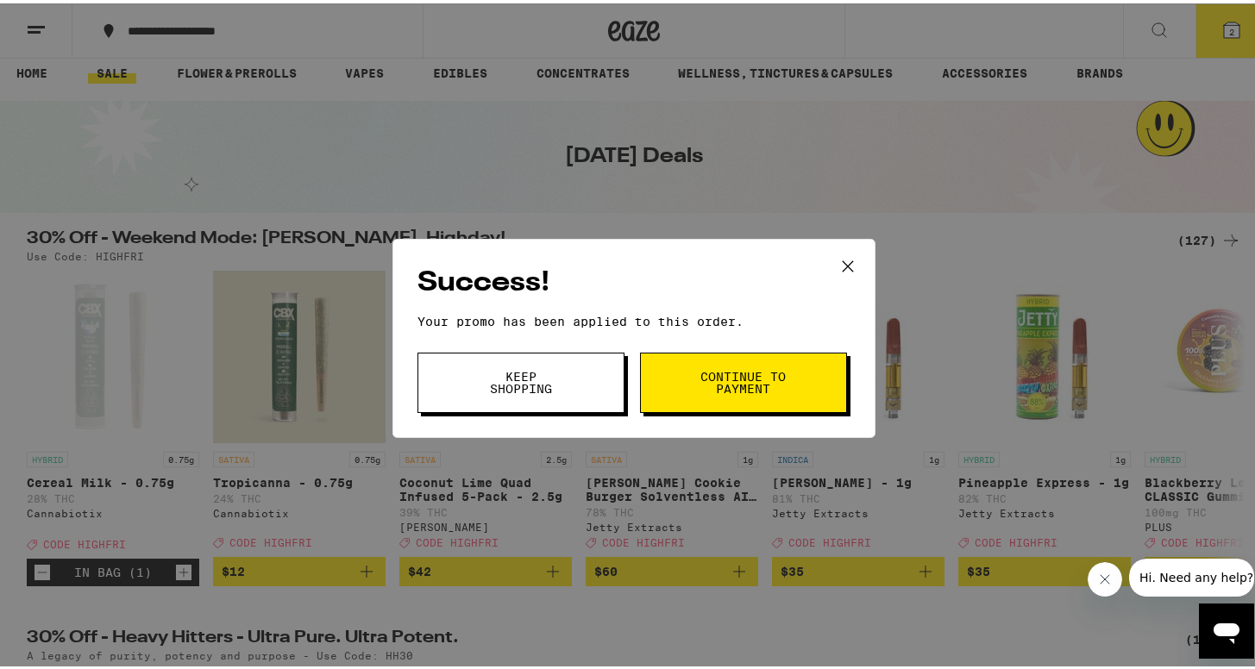
click at [725, 361] on button "Continue to payment" at bounding box center [743, 379] width 207 height 60
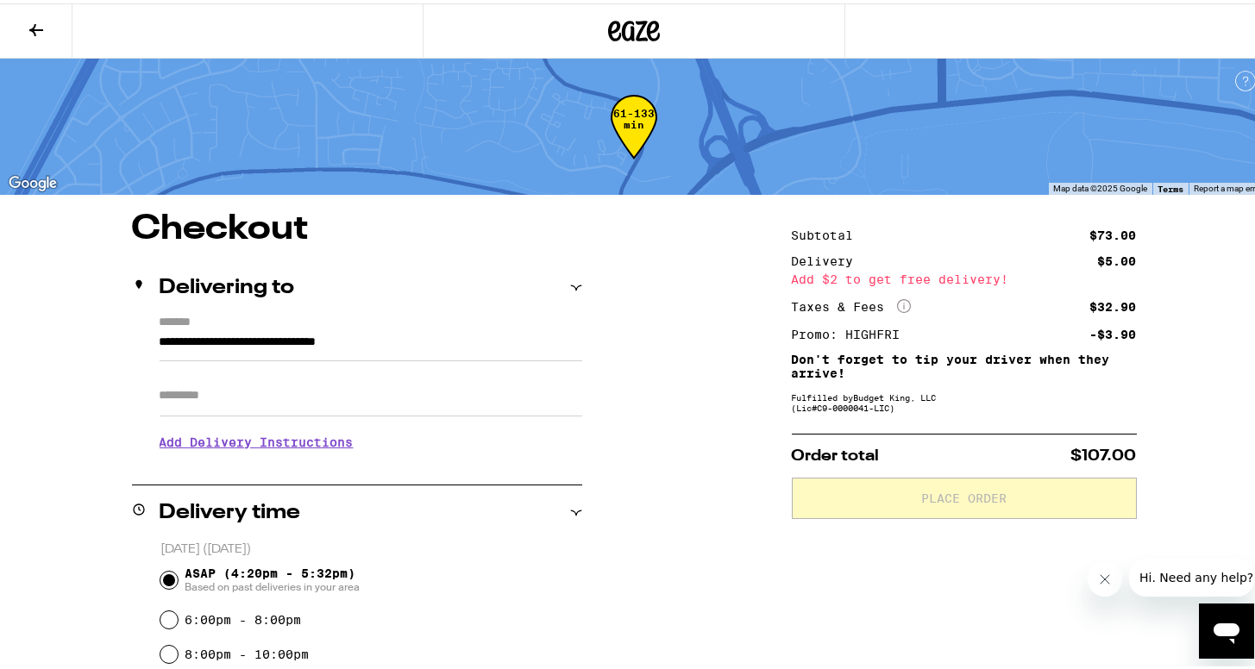
click at [312, 393] on input "Apt/Suite" at bounding box center [371, 392] width 423 height 41
type input "***"
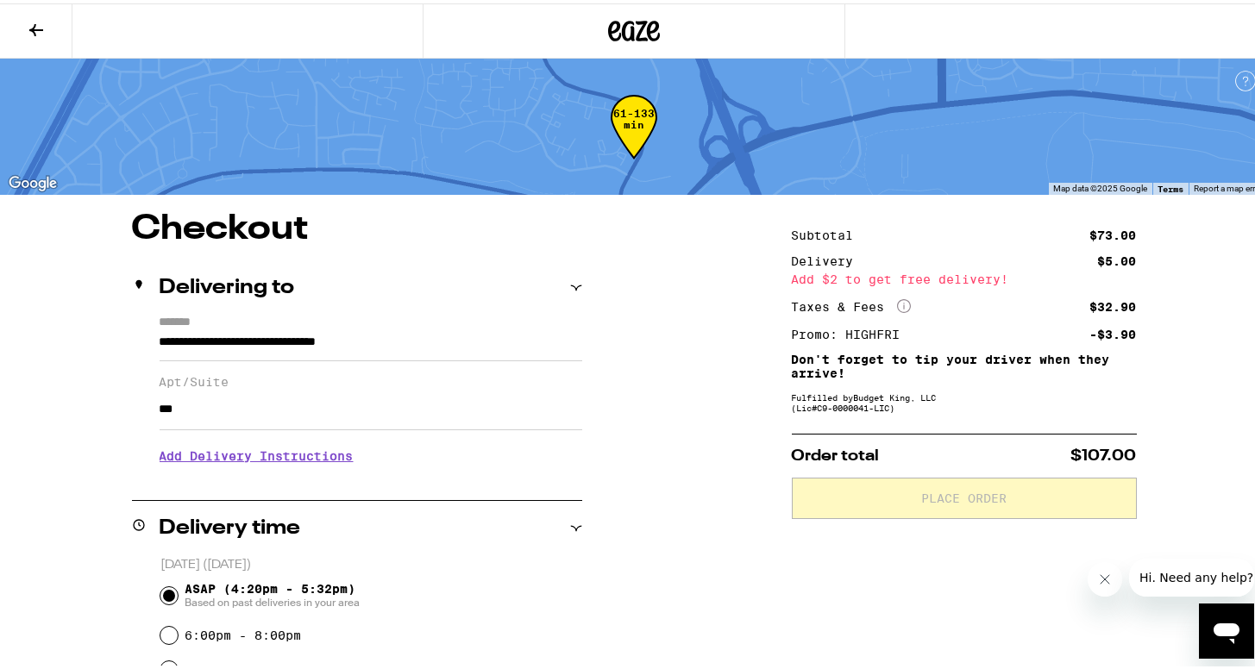
click at [254, 459] on h3 "Add Delivery Instructions" at bounding box center [371, 453] width 423 height 40
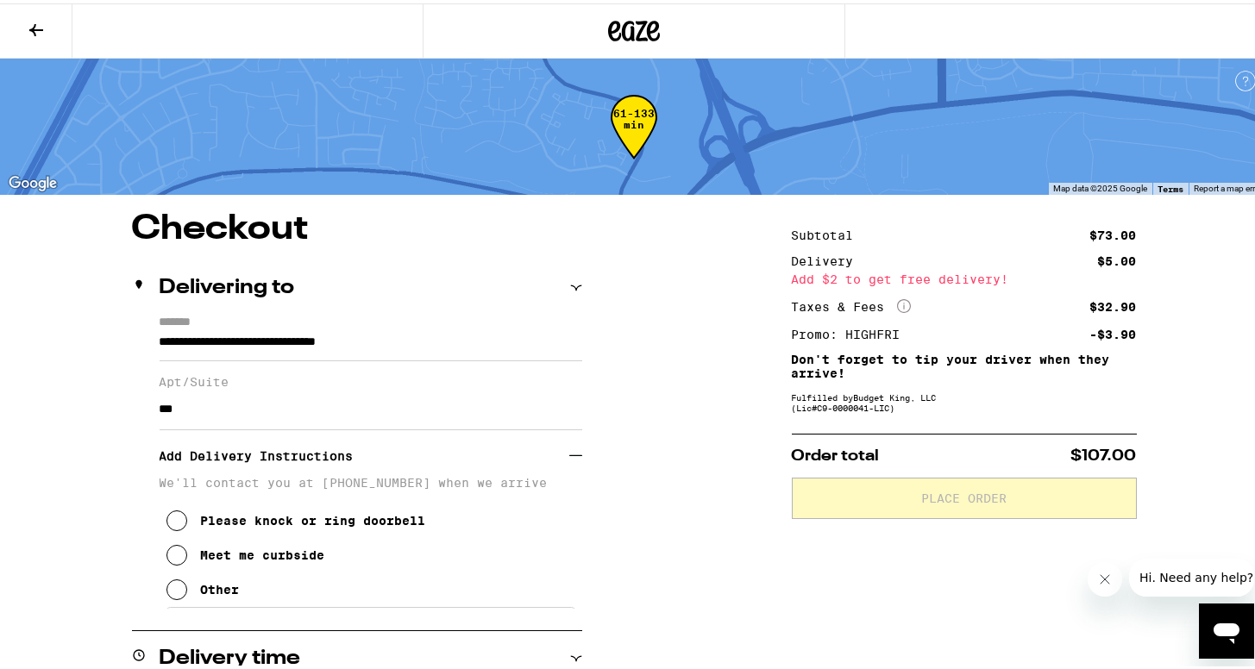
click at [172, 597] on icon at bounding box center [176, 586] width 21 height 21
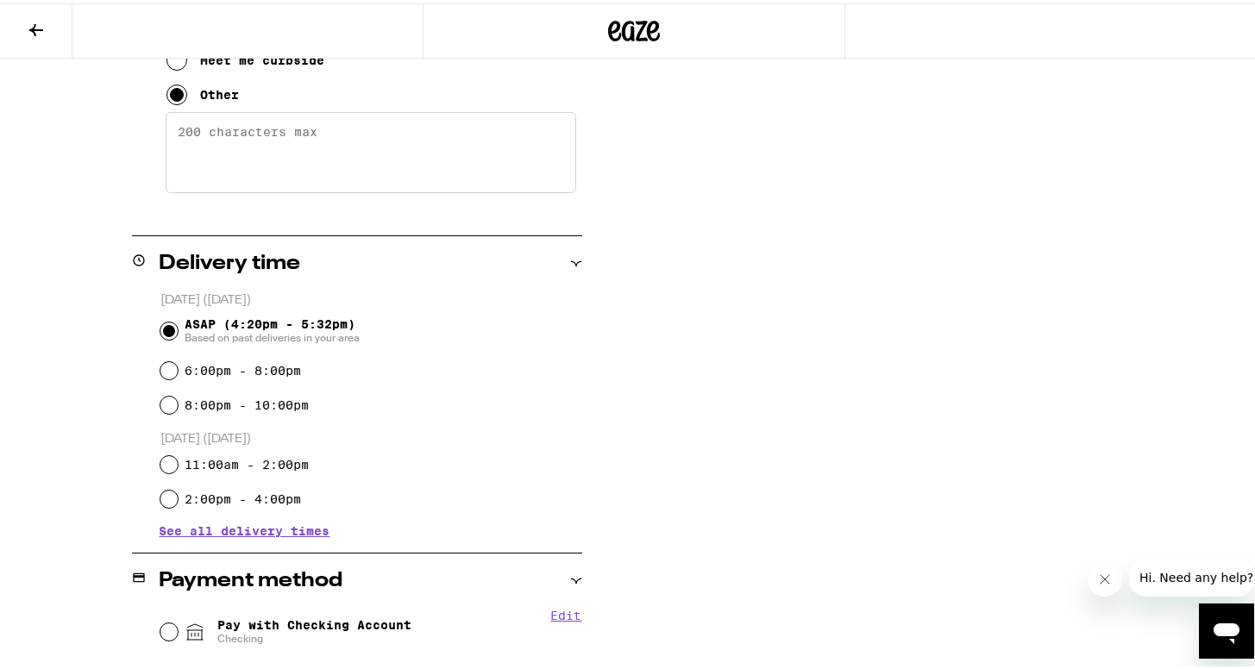
scroll to position [505, 0]
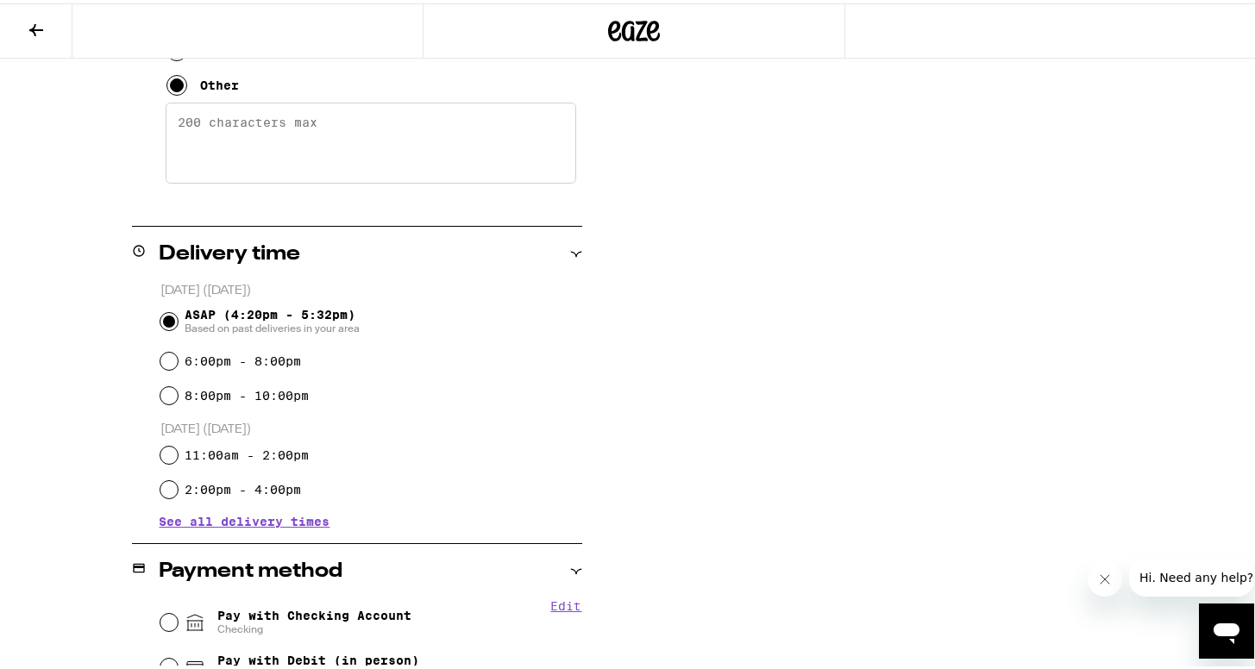
click at [200, 148] on textarea "Enter any other delivery instructions you want driver to know" at bounding box center [371, 139] width 411 height 81
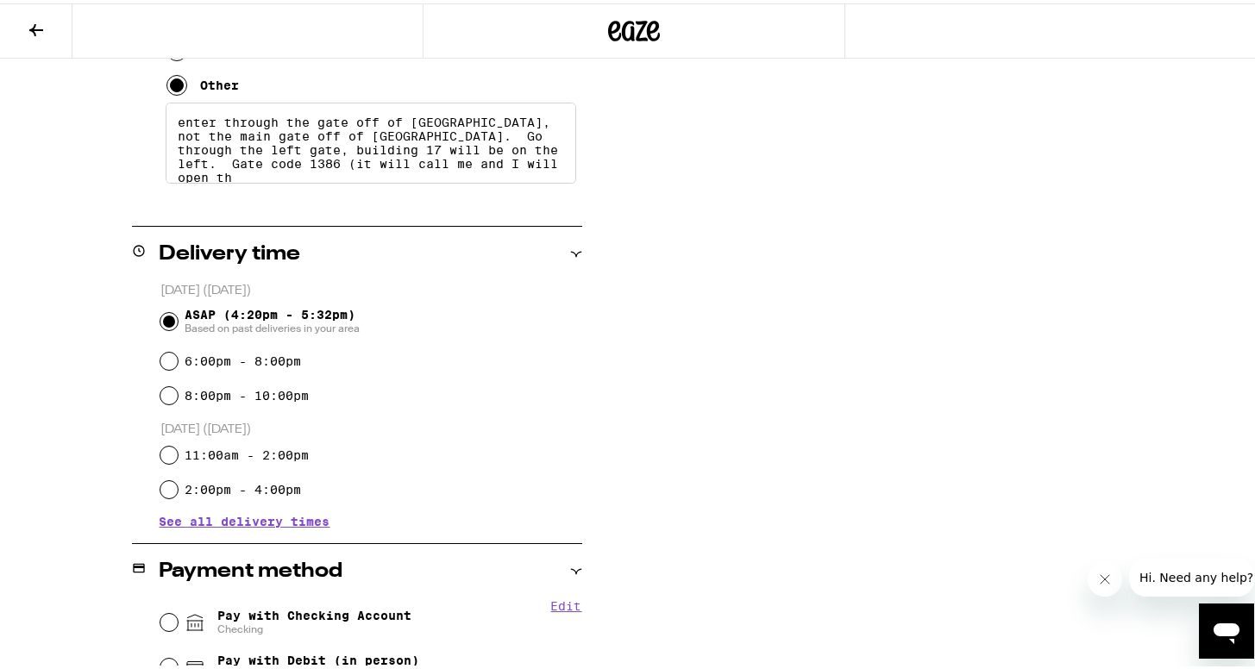
scroll to position [4, 0]
click at [280, 171] on textarea "enter through the gate off of Gateway Oaks Drive, not the main gate off of Rive…" at bounding box center [371, 139] width 411 height 81
click at [305, 180] on textarea "enter through the gate off of Gateway Oaks Drive, not the main gate off of Rive…" at bounding box center [371, 139] width 411 height 81
click at [271, 131] on textarea "enter through the gate off of Gateway Oaks Drive, not the main gate off of Rive…" at bounding box center [371, 139] width 411 height 81
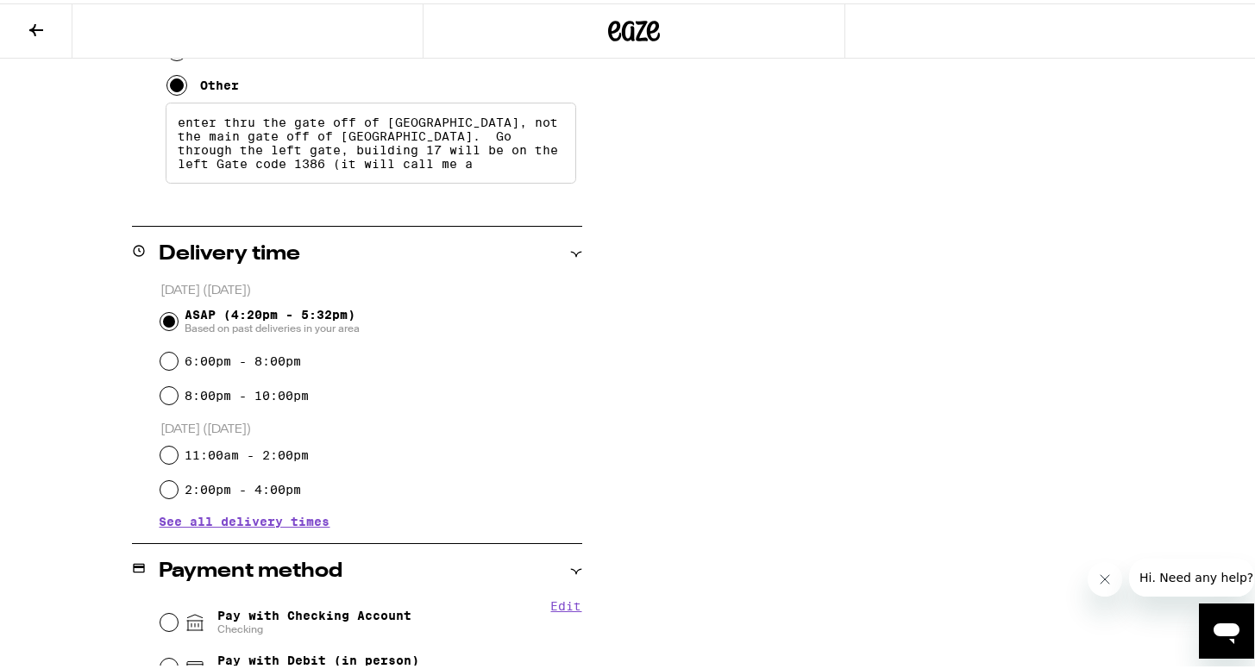
click at [520, 131] on textarea "enter thru the gate off of Gateway Oaks Drive, not the main gate off of River P…" at bounding box center [371, 139] width 411 height 81
click at [516, 131] on textarea "enter thru the gate off of Gateway Oaks Dr, not the main gate off of River Plaz…" at bounding box center [371, 139] width 411 height 81
click at [443, 146] on textarea "enter thru the gate off of Gateway Oaks Dr not the main gate off of River Plaza…" at bounding box center [371, 139] width 411 height 81
click at [258, 163] on textarea "enter thru the gate off of Gateway Oaks Dr not the main gate off of River Plaza…" at bounding box center [371, 139] width 411 height 81
drag, startPoint x: 313, startPoint y: 161, endPoint x: 254, endPoint y: 161, distance: 59.5
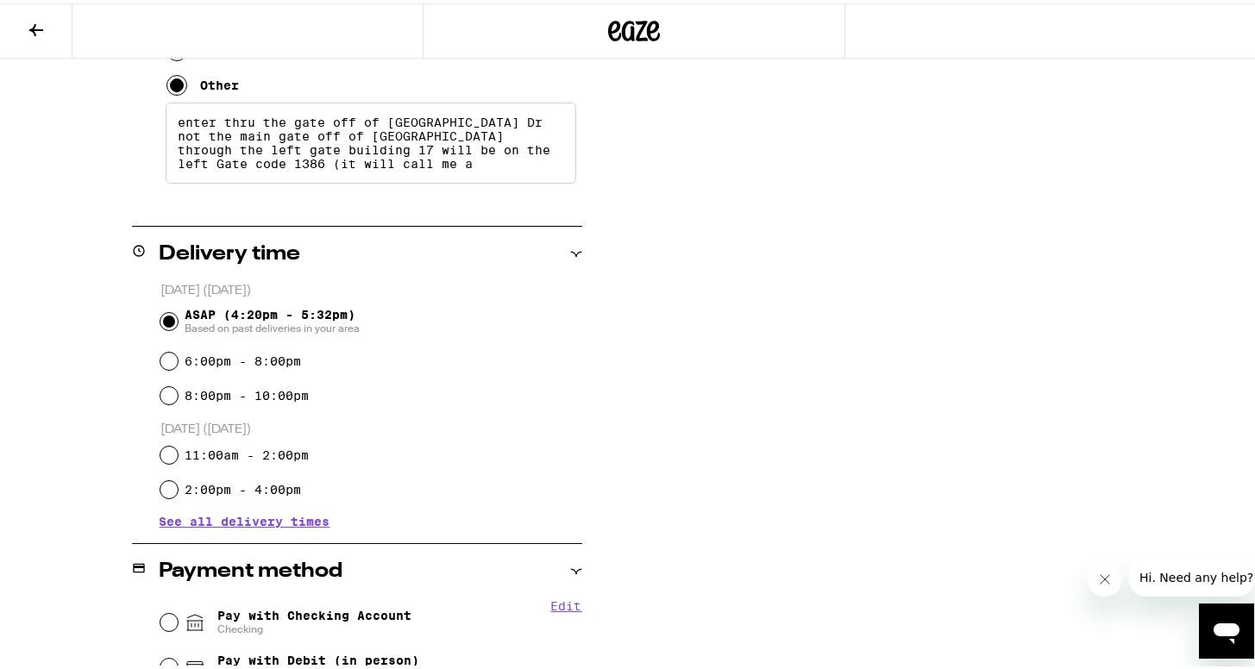
click at [254, 161] on textarea "enter thru the gate off of Gateway Oaks Dr not the main gate off of River Plaza…" at bounding box center [371, 139] width 411 height 81
click at [358, 177] on textarea "enter thru the gate off of Gateway Oaks Dr not the main gate off of River Plaza…" at bounding box center [371, 139] width 411 height 81
click at [221, 173] on textarea "enter thru the gate off of Gateway Oaks Dr not the main gate off of River Plaza…" at bounding box center [371, 139] width 411 height 81
click at [229, 180] on textarea "enter thru the gate off of Gateway Oaks Dr not the main gate off of River Plaza…" at bounding box center [371, 139] width 411 height 81
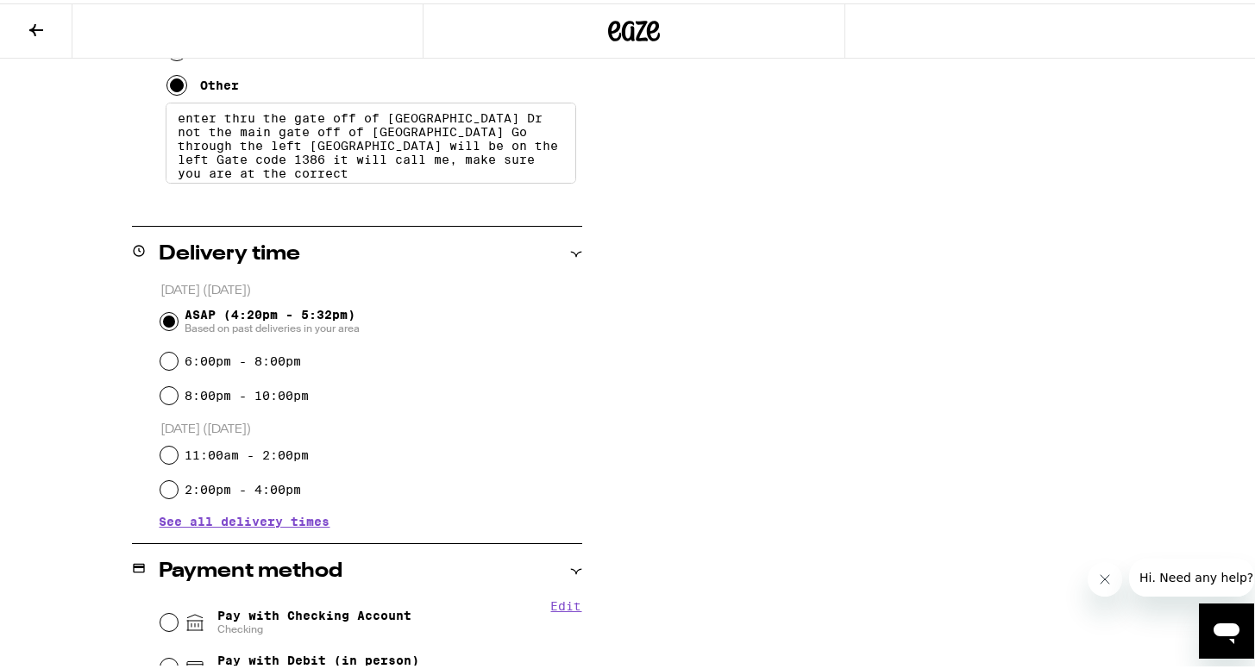
drag, startPoint x: 530, startPoint y: 125, endPoint x: 509, endPoint y: 125, distance: 21.6
click at [509, 125] on textarea "enter thru the gate off of Gateway Oaks Dr not the main gate off of River Plaza…" at bounding box center [371, 139] width 411 height 81
click at [204, 142] on textarea "enter thru the gate off of Gateway Oaks Dr NOT the main gate off of River Plaza…" at bounding box center [371, 139] width 411 height 81
click at [227, 180] on textarea "enter thru the gate off of Gateway Oaks Dr NOT main gate off of River Plaza Go …" at bounding box center [371, 139] width 411 height 81
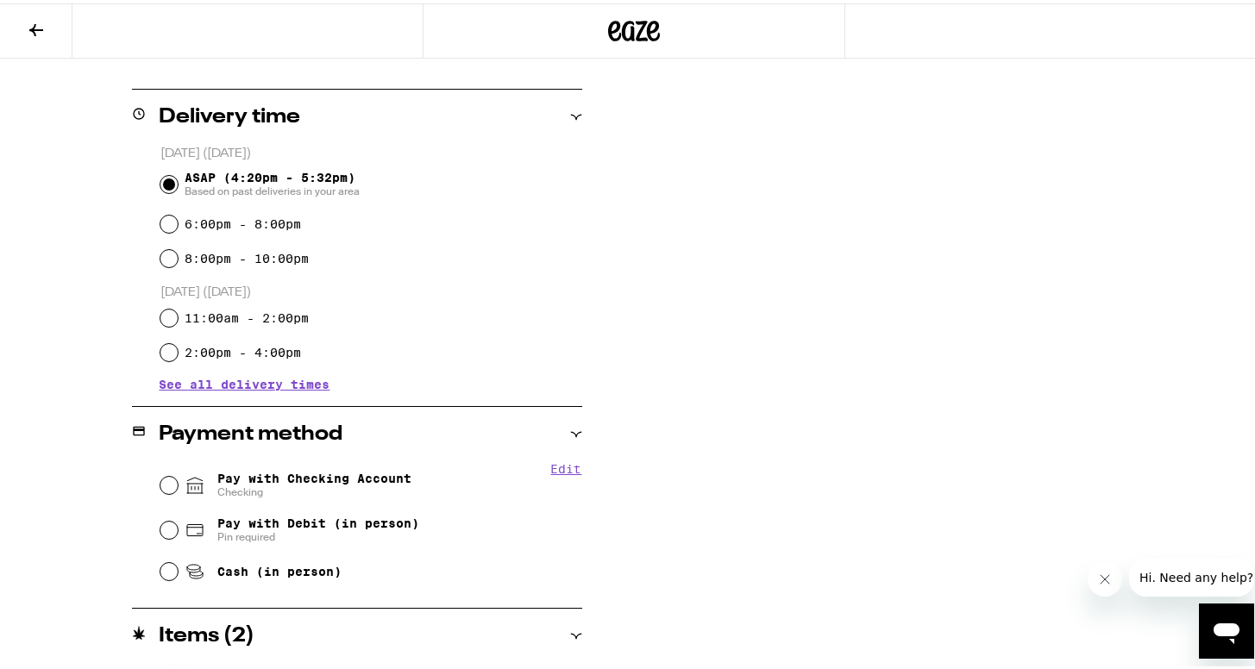
scroll to position [643, 0]
type textarea "enter thru the gate off of Gateway Oaks Dr NOT main gate off of River Plaza Go …"
click at [306, 475] on span "Pay with Checking Account Checking" at bounding box center [314, 482] width 194 height 28
click at [178, 475] on input "Pay with Checking Account Checking" at bounding box center [168, 481] width 17 height 17
radio input "true"
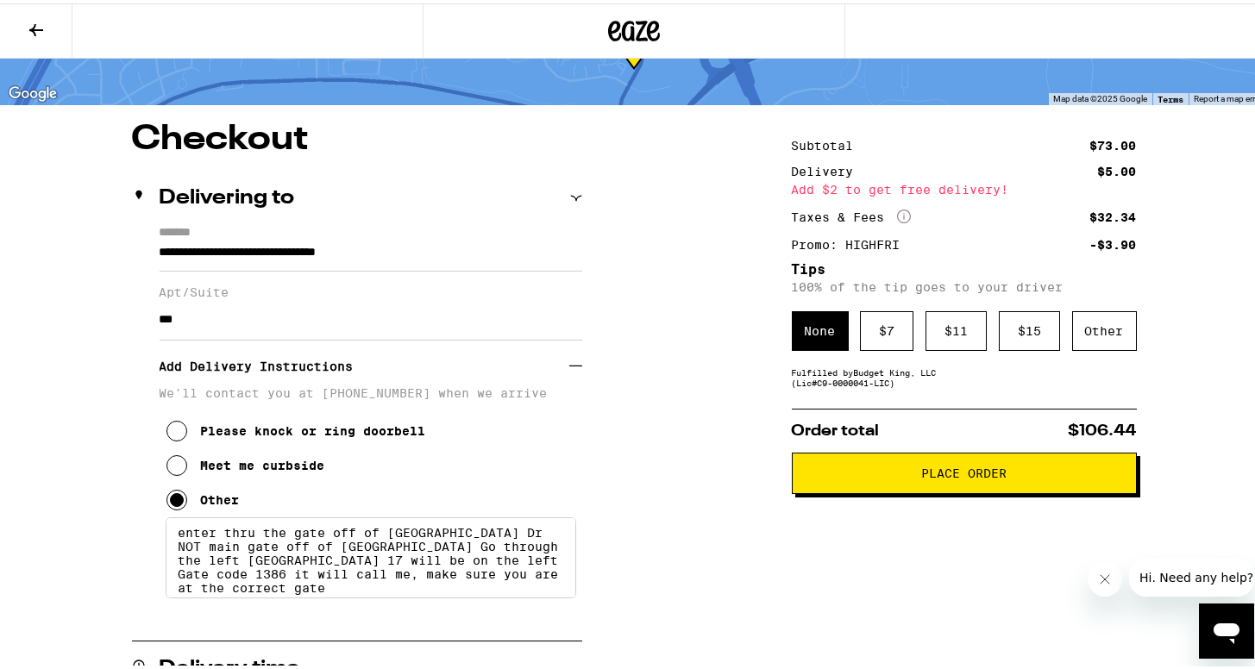
scroll to position [0, 0]
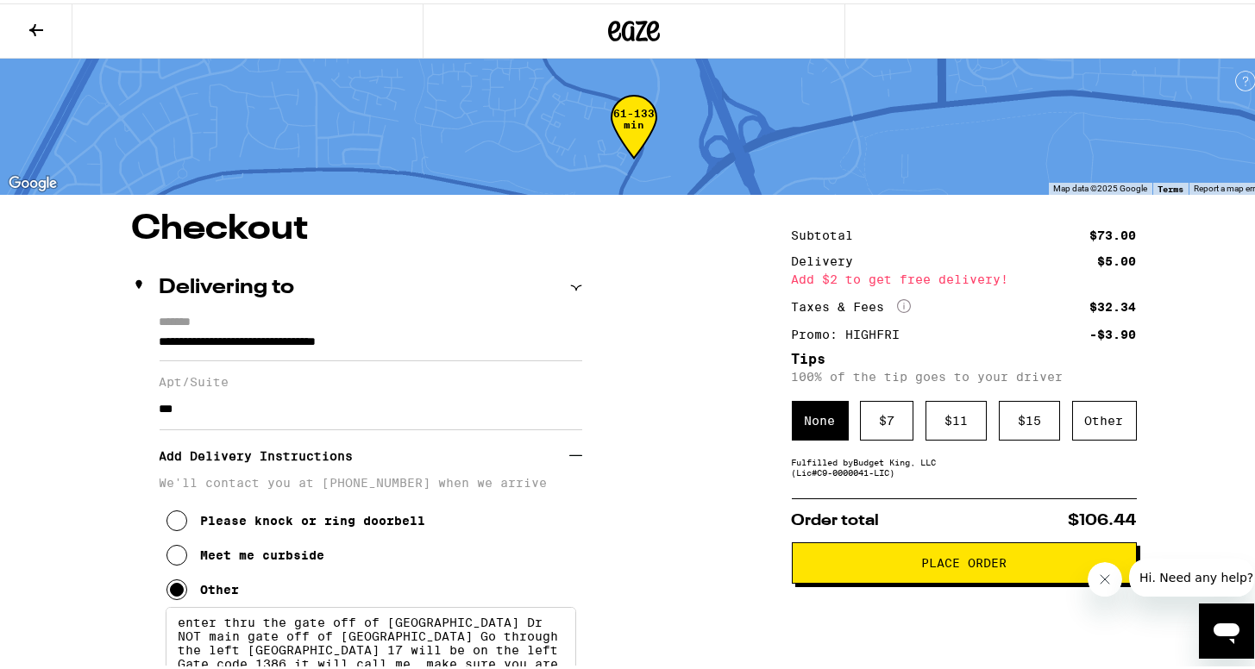
click at [843, 565] on span "Place Order" at bounding box center [965, 560] width 316 height 12
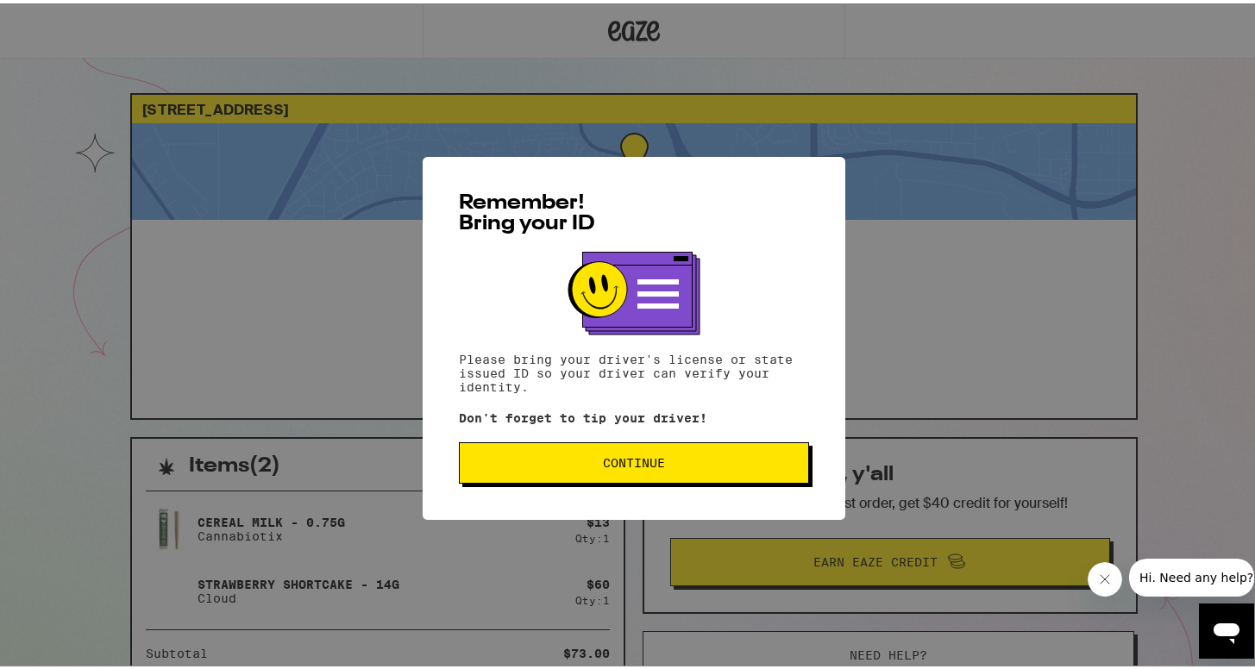
click at [680, 459] on span "Continue" at bounding box center [634, 460] width 321 height 12
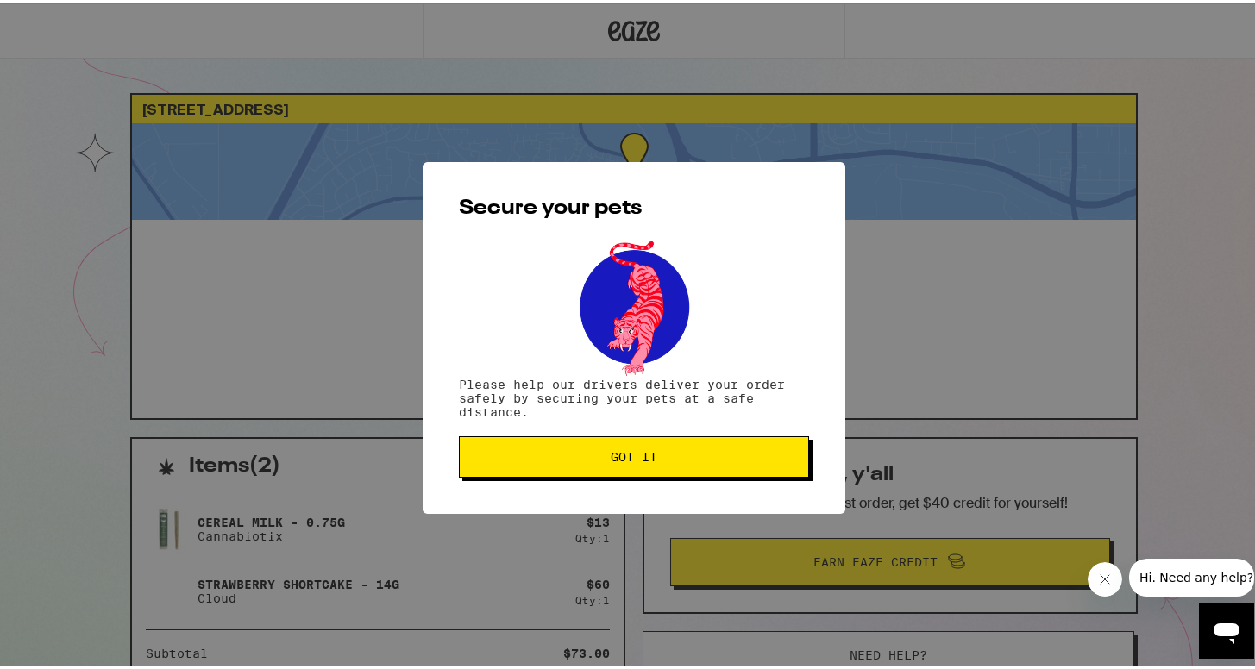
click at [680, 459] on span "Got it" at bounding box center [634, 454] width 321 height 12
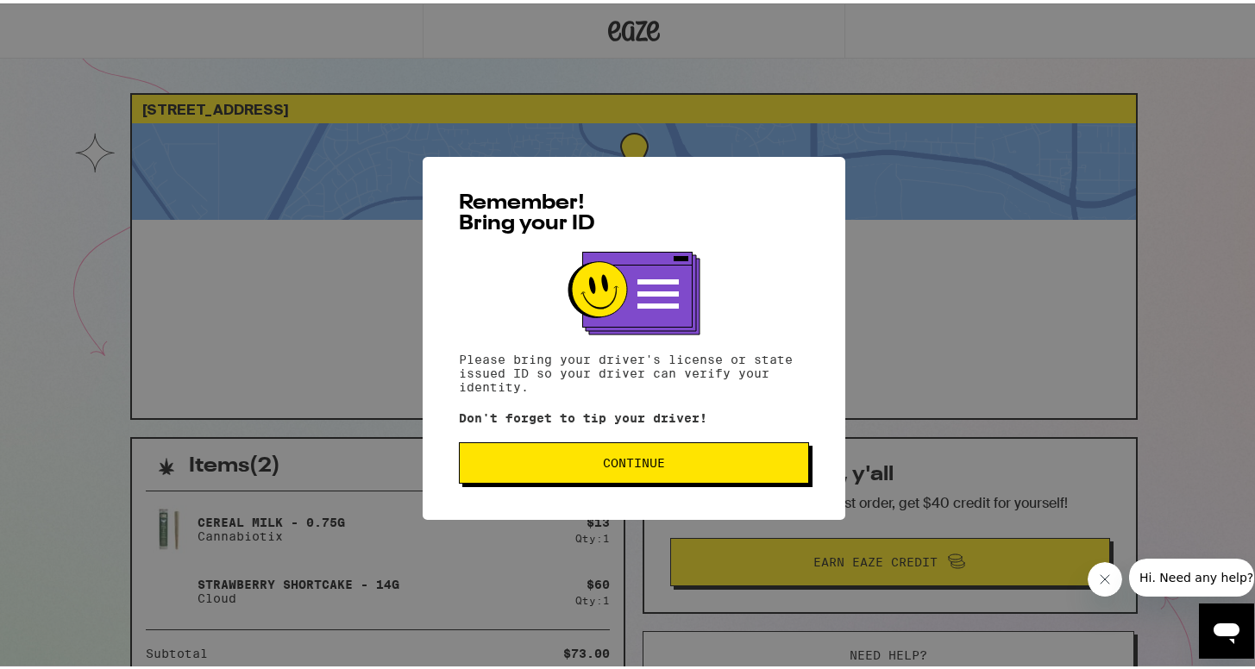
click at [551, 474] on button "Continue" at bounding box center [634, 459] width 350 height 41
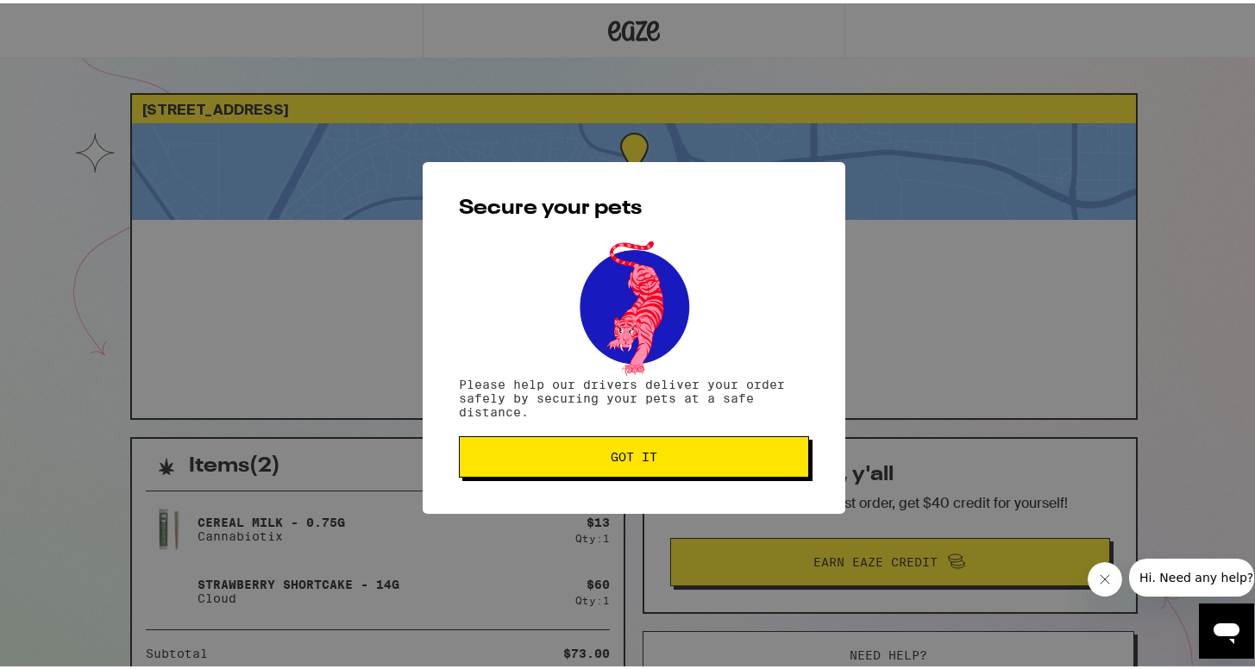
click at [579, 455] on span "Got it" at bounding box center [634, 454] width 321 height 12
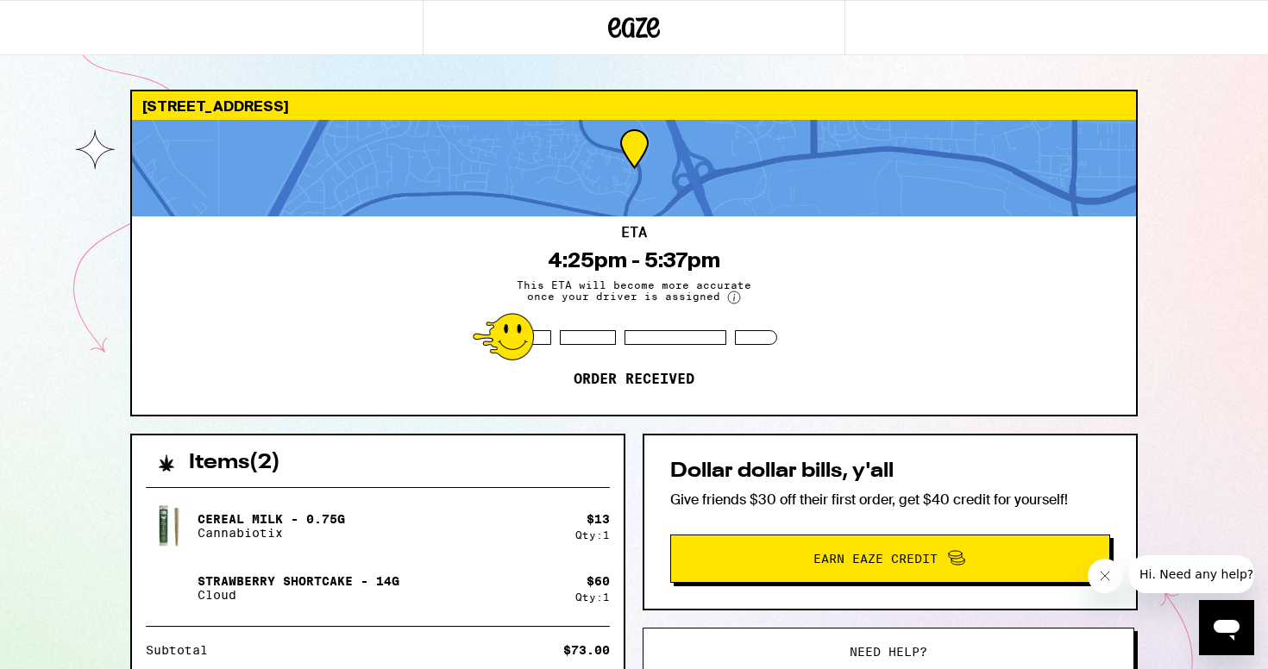
click at [155, 524] on img at bounding box center [170, 526] width 48 height 48
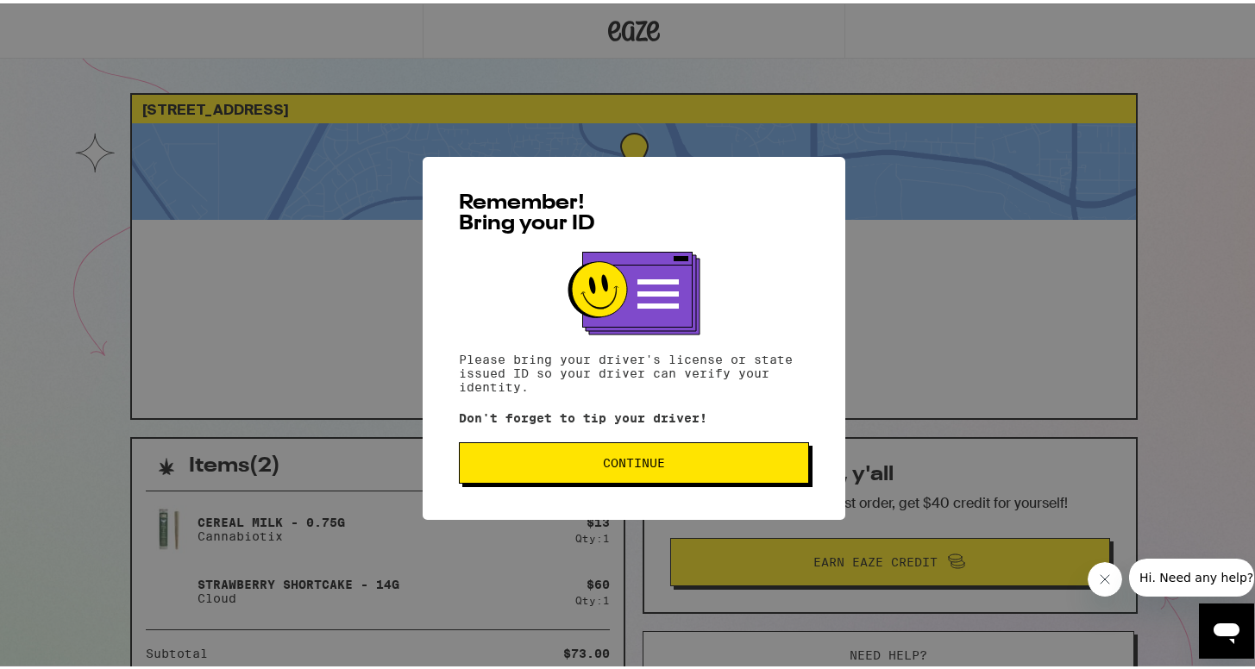
click at [534, 461] on span "Continue" at bounding box center [634, 460] width 321 height 12
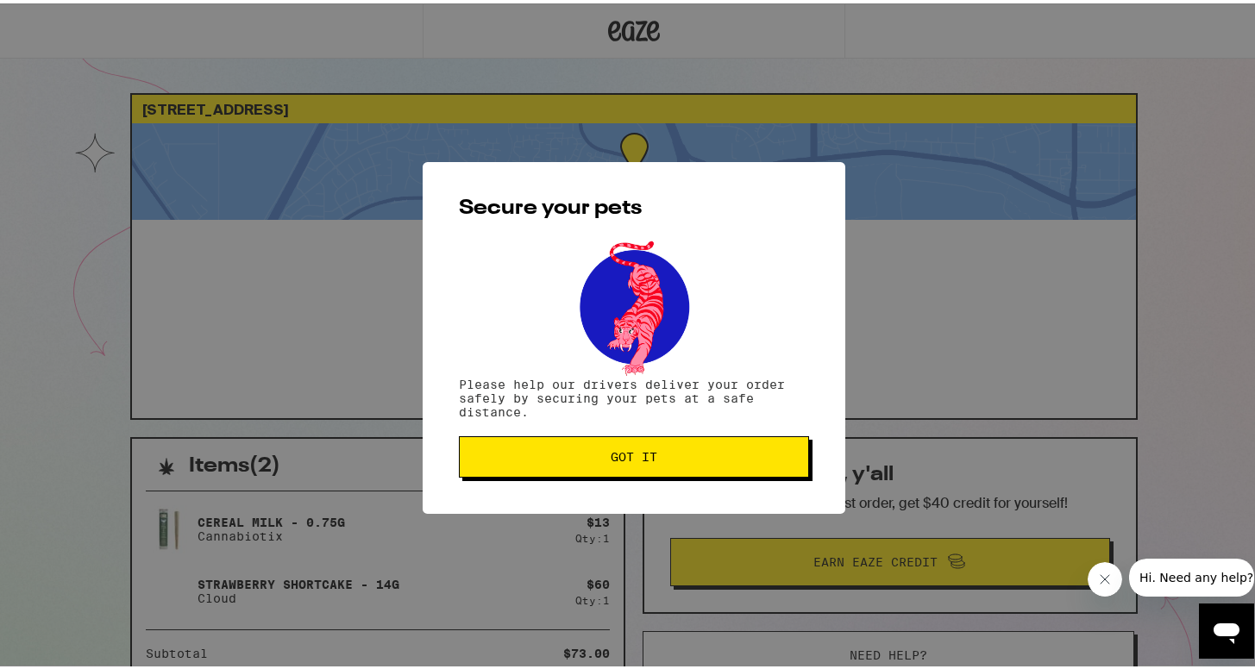
click at [534, 460] on span "Got it" at bounding box center [634, 454] width 321 height 12
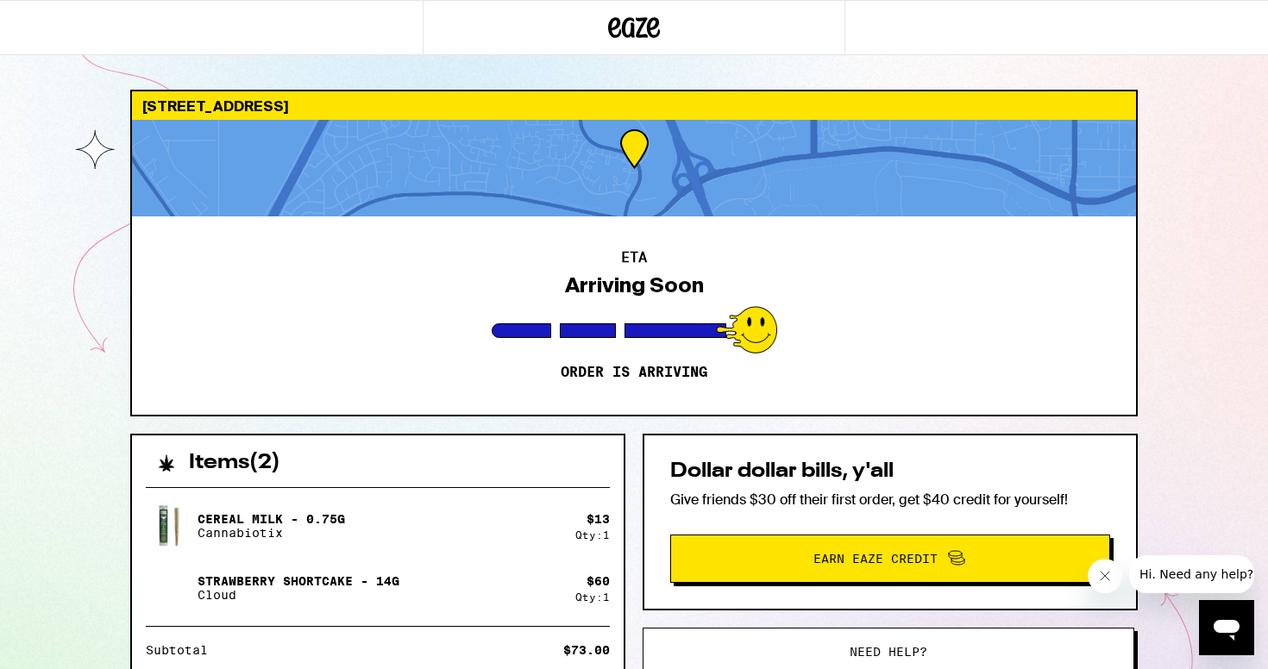
click at [248, 441] on div "Items ( 2 )" at bounding box center [378, 455] width 492 height 38
click at [1137, 292] on div "[STREET_ADDRESS] ETA Arriving Soon Order is arriving" at bounding box center [634, 253] width 1008 height 327
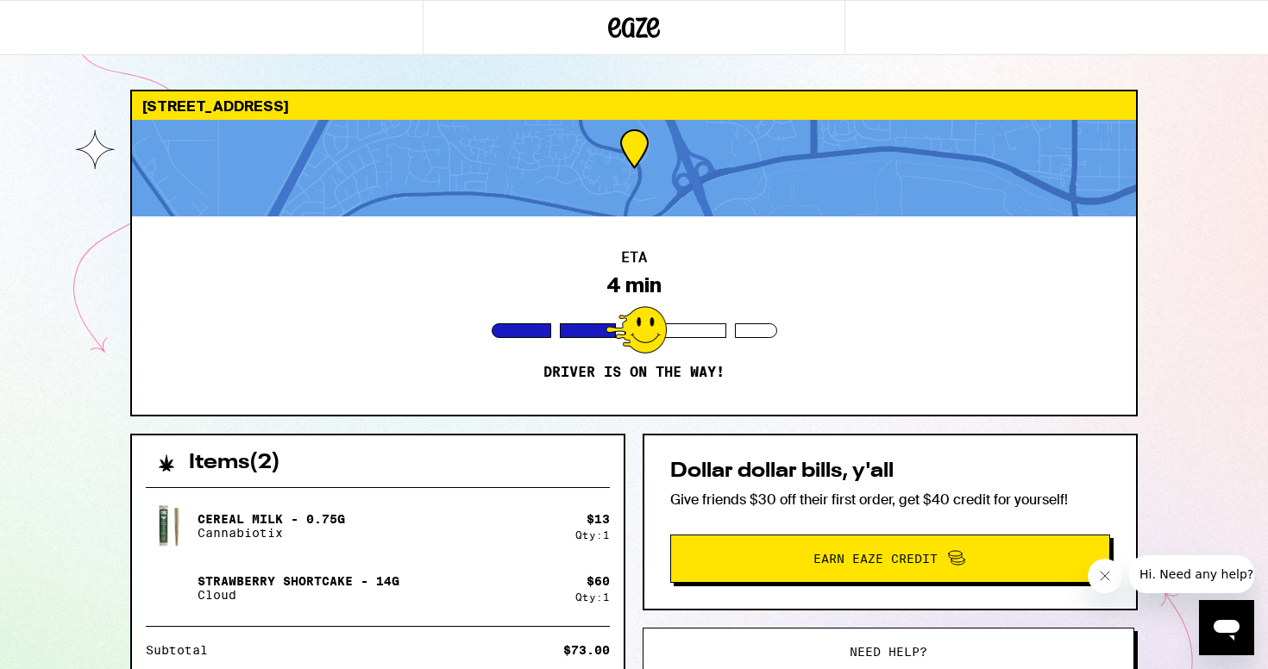
click at [1235, 361] on div "[STREET_ADDRESS] 4 min Driver is on the way! Items ( 2 ) Cereal Milk - 0.75g Ca…" at bounding box center [634, 470] width 1268 height 940
